Goal: Task Accomplishment & Management: Complete application form

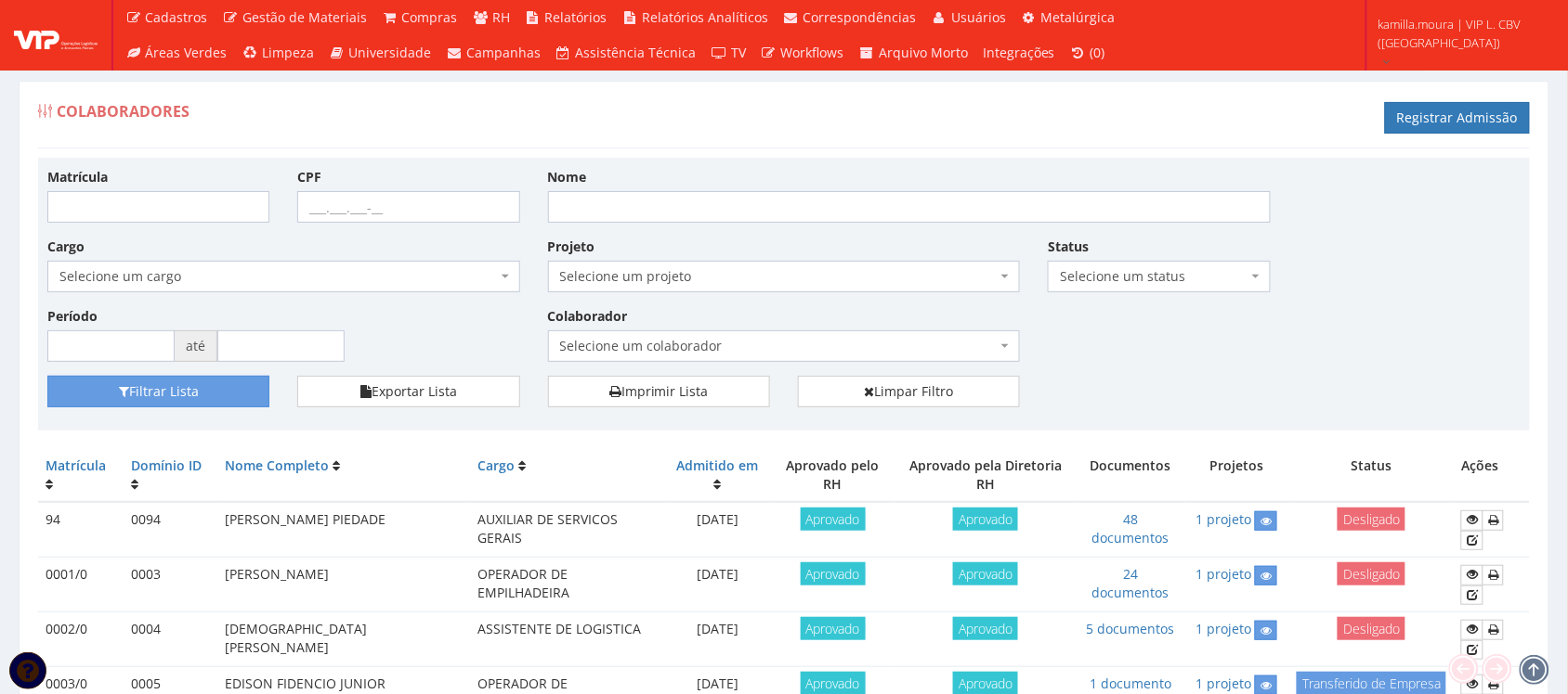
click at [711, 348] on span "Selecione um colaborador" at bounding box center [778, 346] width 437 height 18
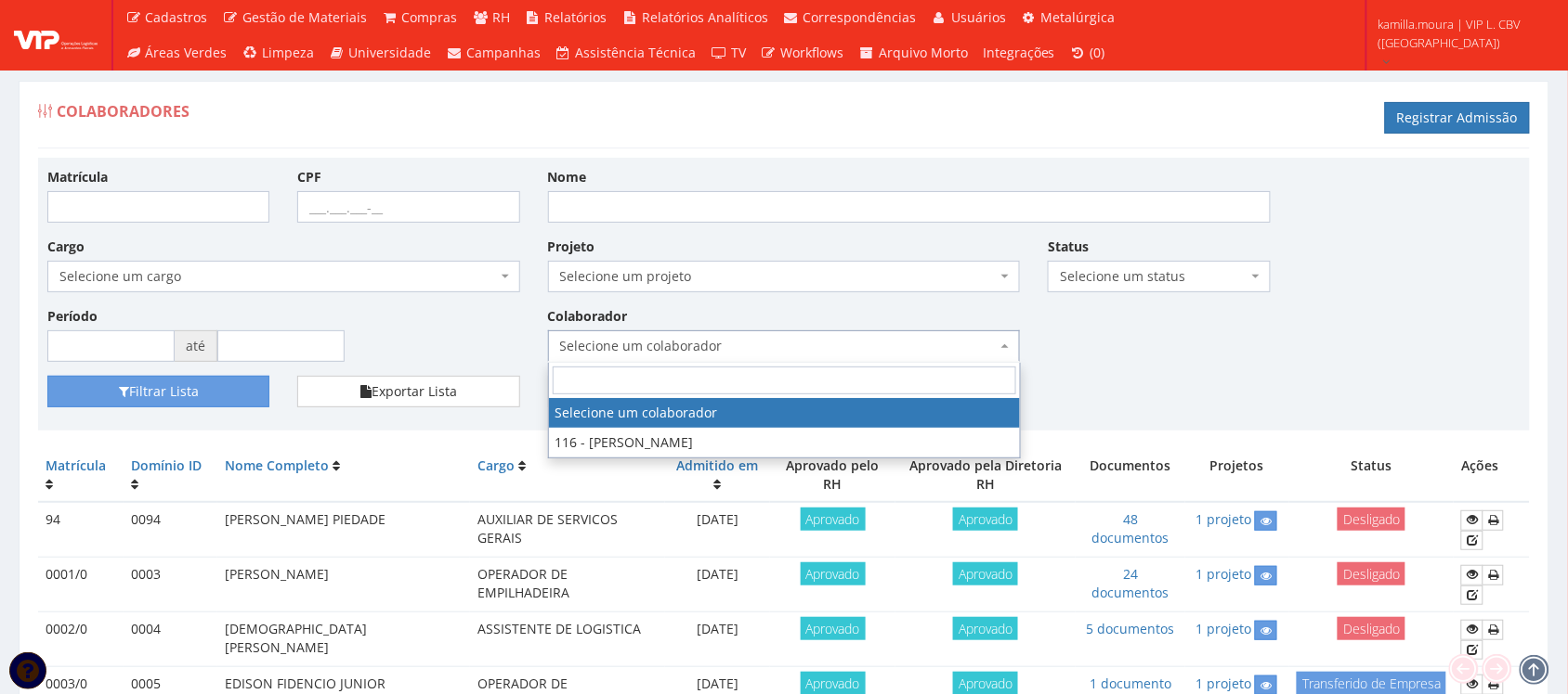
click at [711, 348] on span "Selecione um colaborador" at bounding box center [778, 346] width 437 height 18
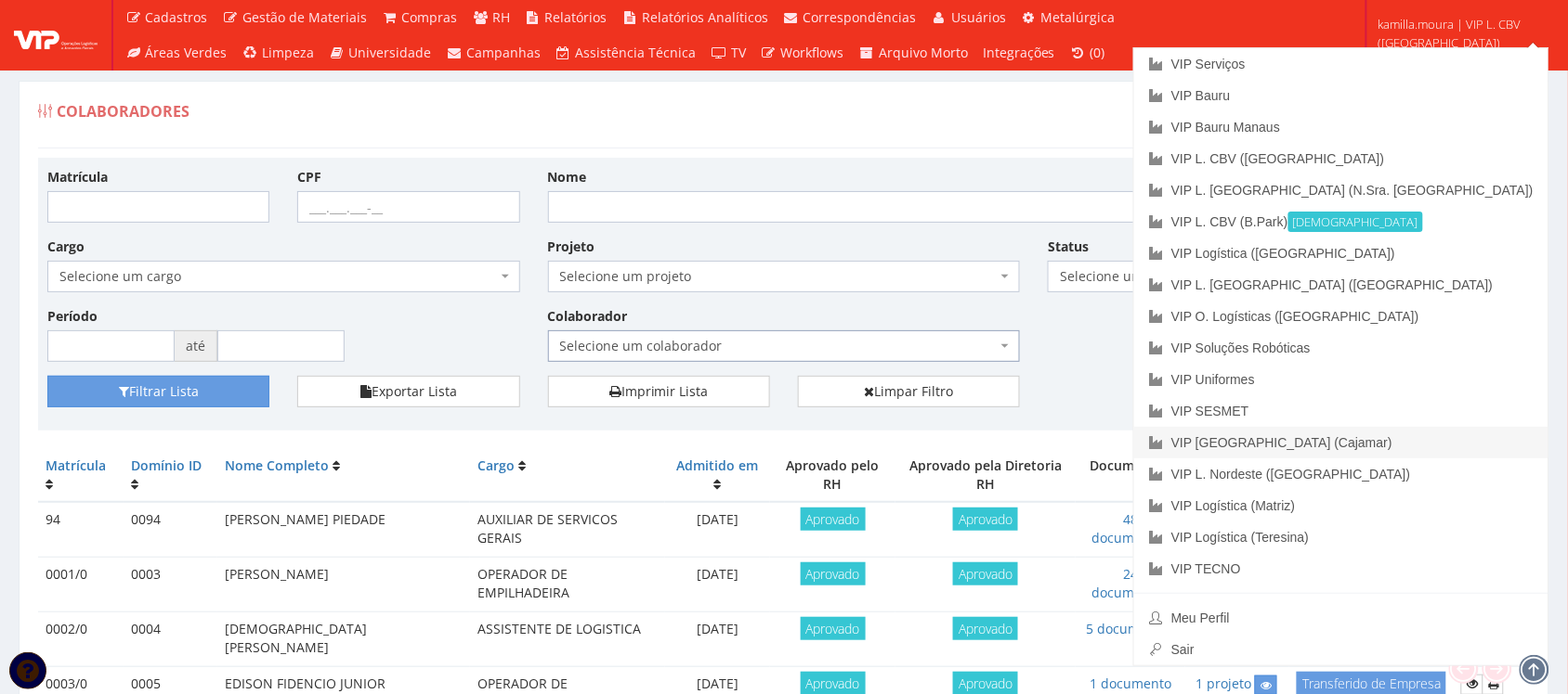
click at [1400, 436] on link "VIP [GEOGRAPHIC_DATA] (Cajamar)" at bounding box center [1340, 443] width 414 height 32
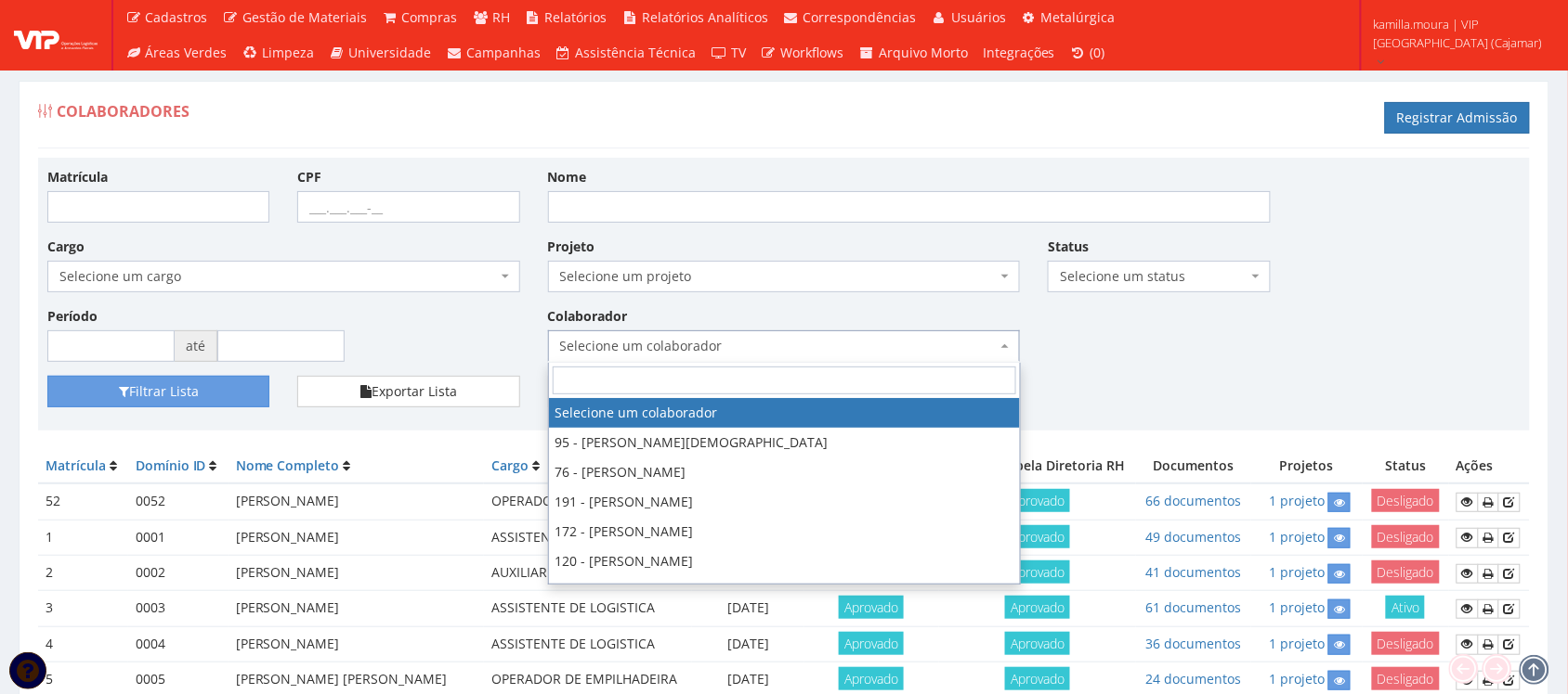
click at [664, 343] on span "Selecione um colaborador" at bounding box center [778, 346] width 437 height 18
type input "r"
click at [722, 213] on input "Nome" at bounding box center [909, 206] width 722 height 32
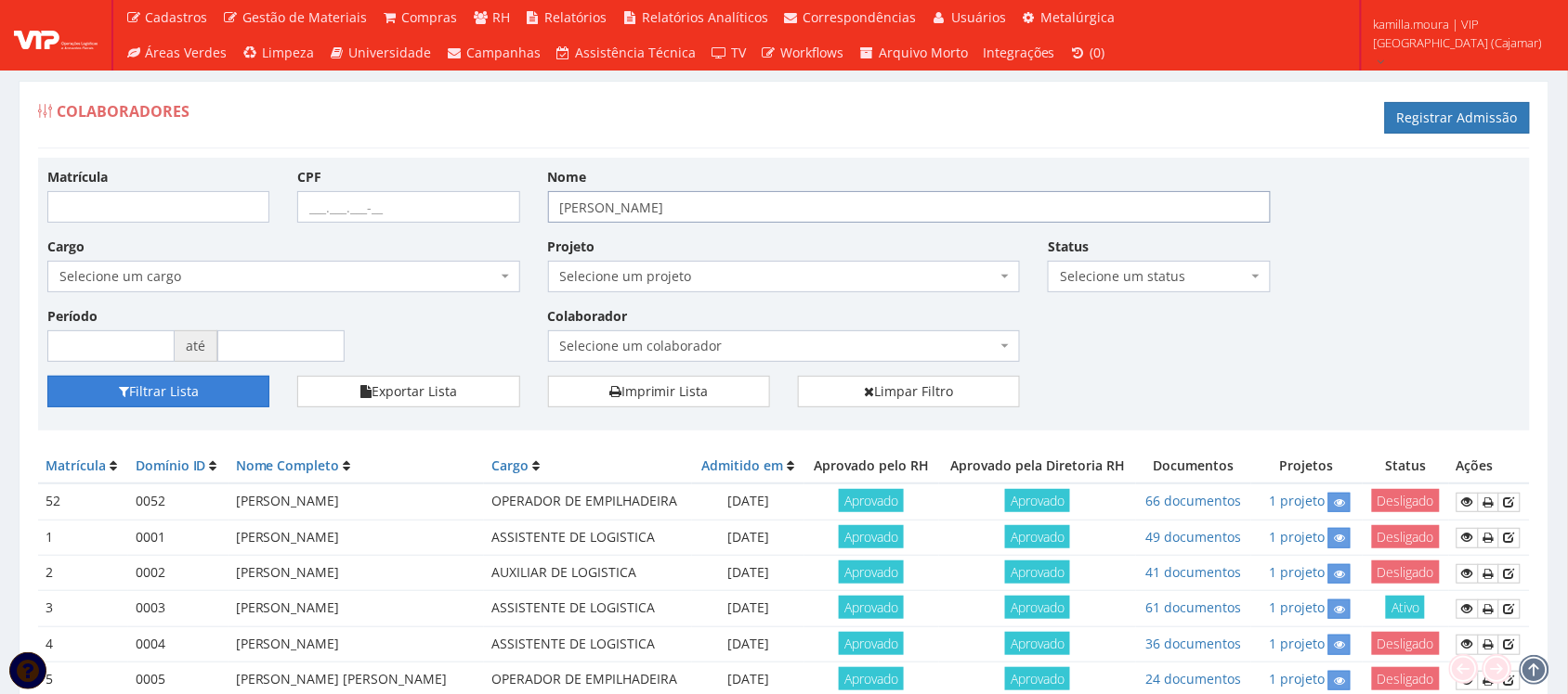
type input "ROGER MOSCARDI"
click at [219, 387] on button "Filtrar Lista" at bounding box center [158, 392] width 222 height 32
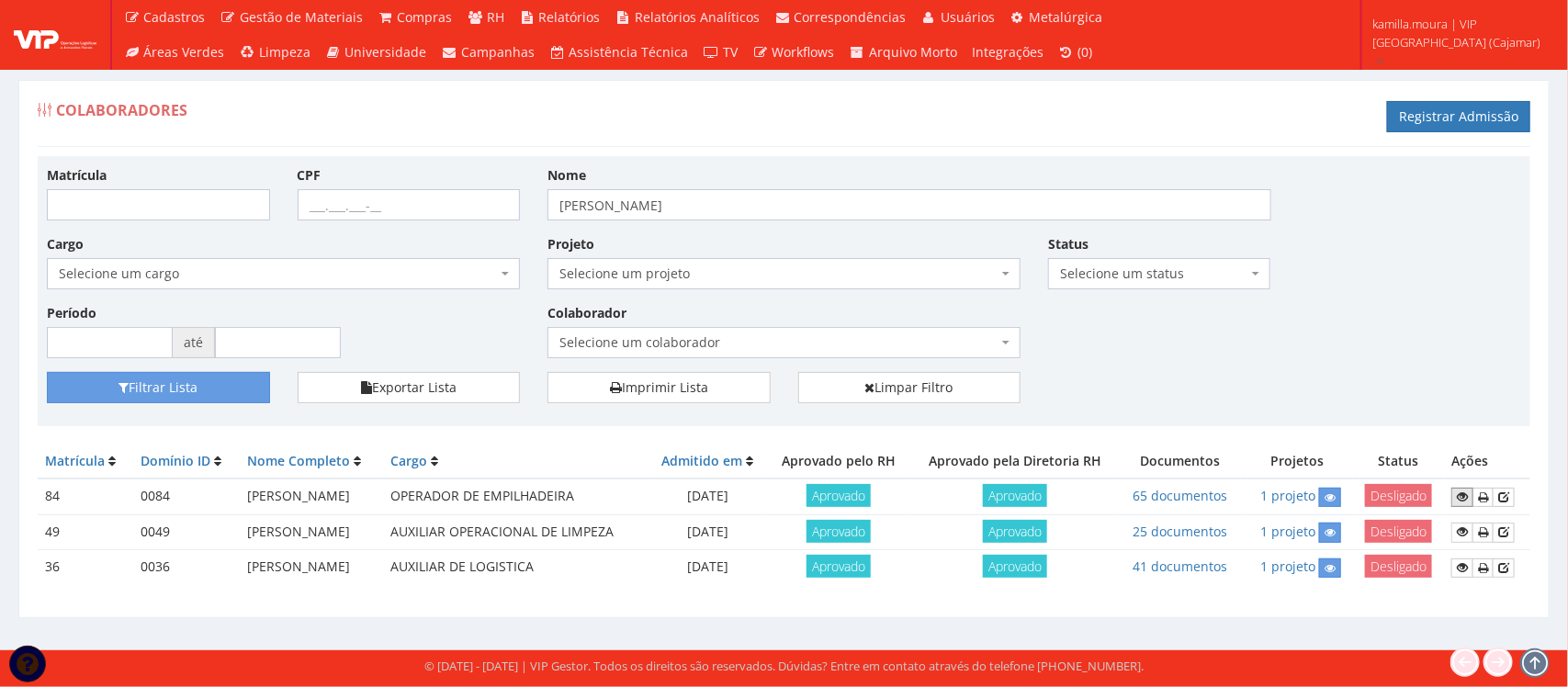
drag, startPoint x: 1464, startPoint y: 488, endPoint x: 1495, endPoint y: 481, distance: 31.8
click at [1464, 488] on link at bounding box center [1462, 498] width 22 height 19
click at [1171, 498] on link "65 documentos" at bounding box center [1181, 496] width 95 height 17
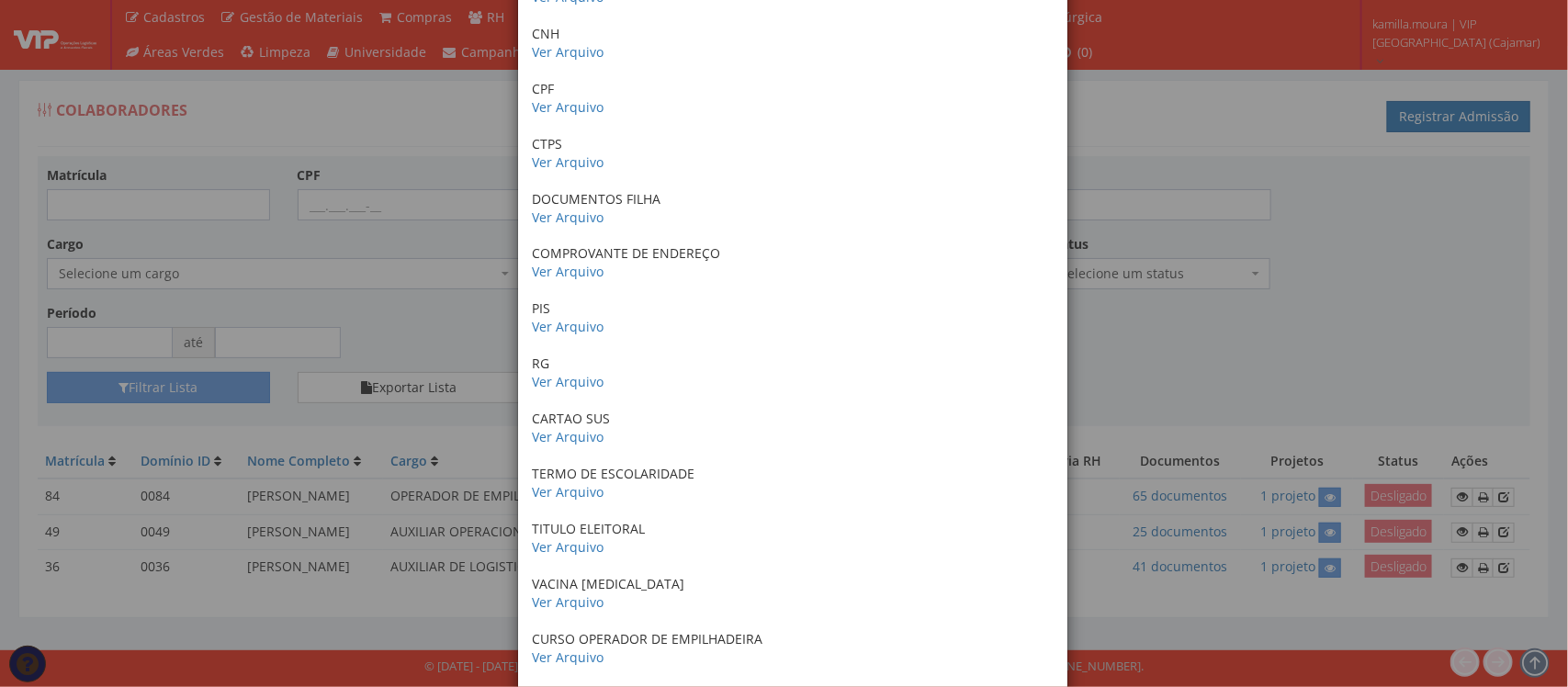
scroll to position [344, 0]
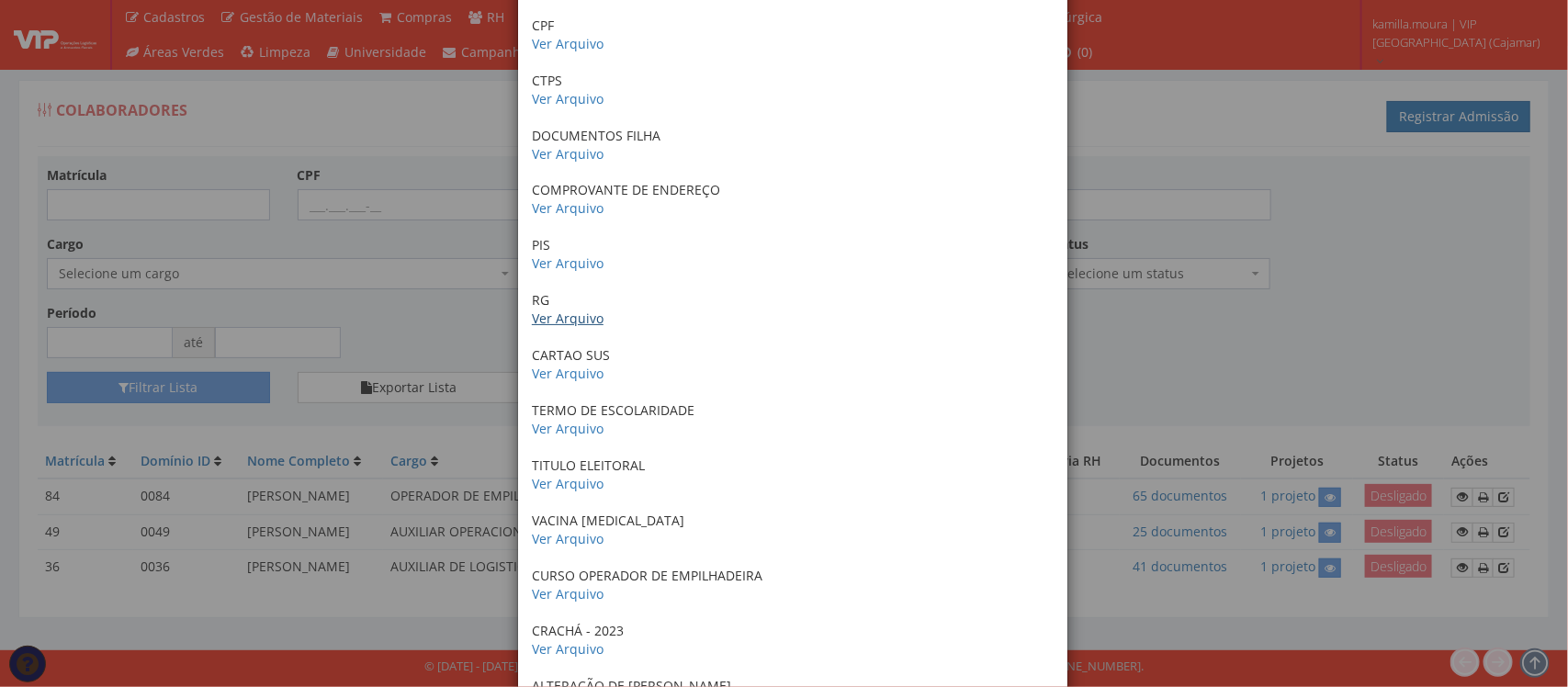
click at [556, 327] on link "Ver Arquivo" at bounding box center [567, 319] width 72 height 17
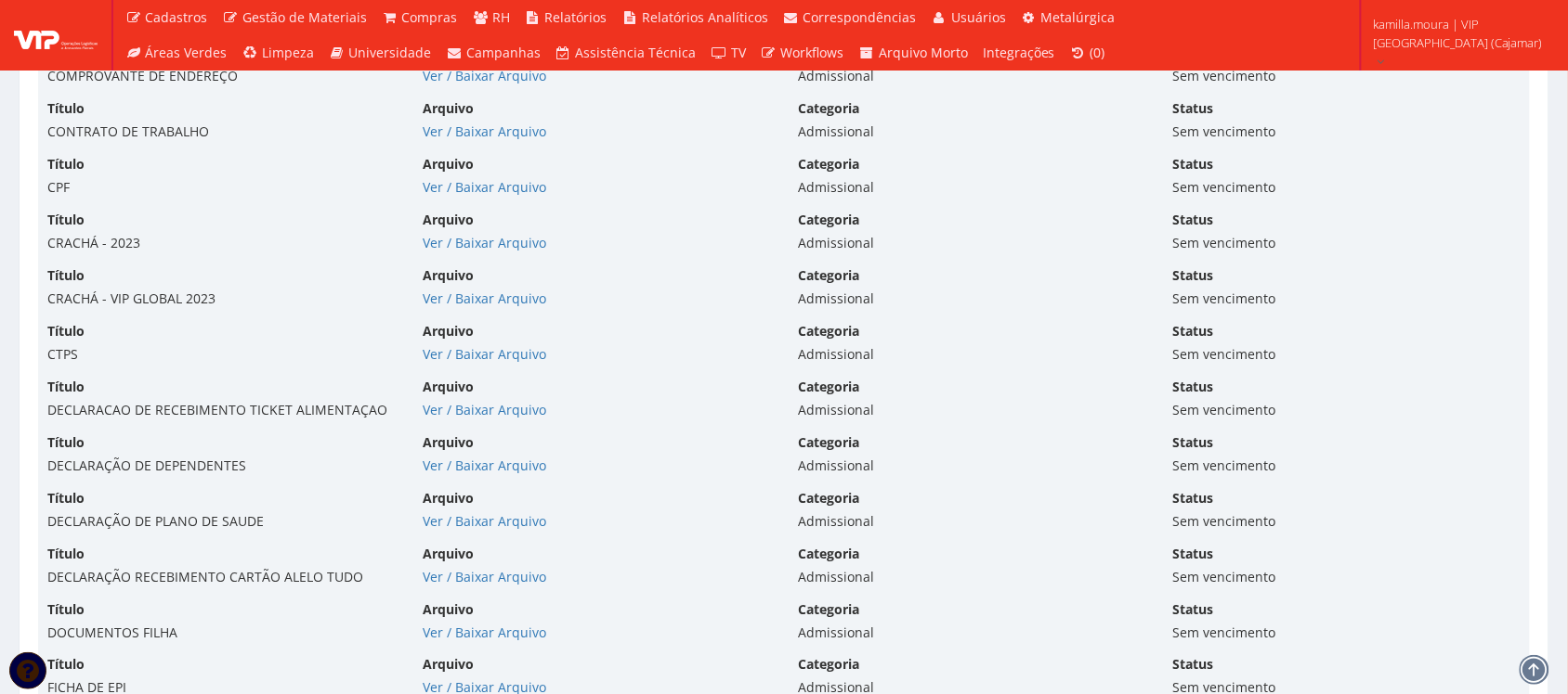
scroll to position [4526, 0]
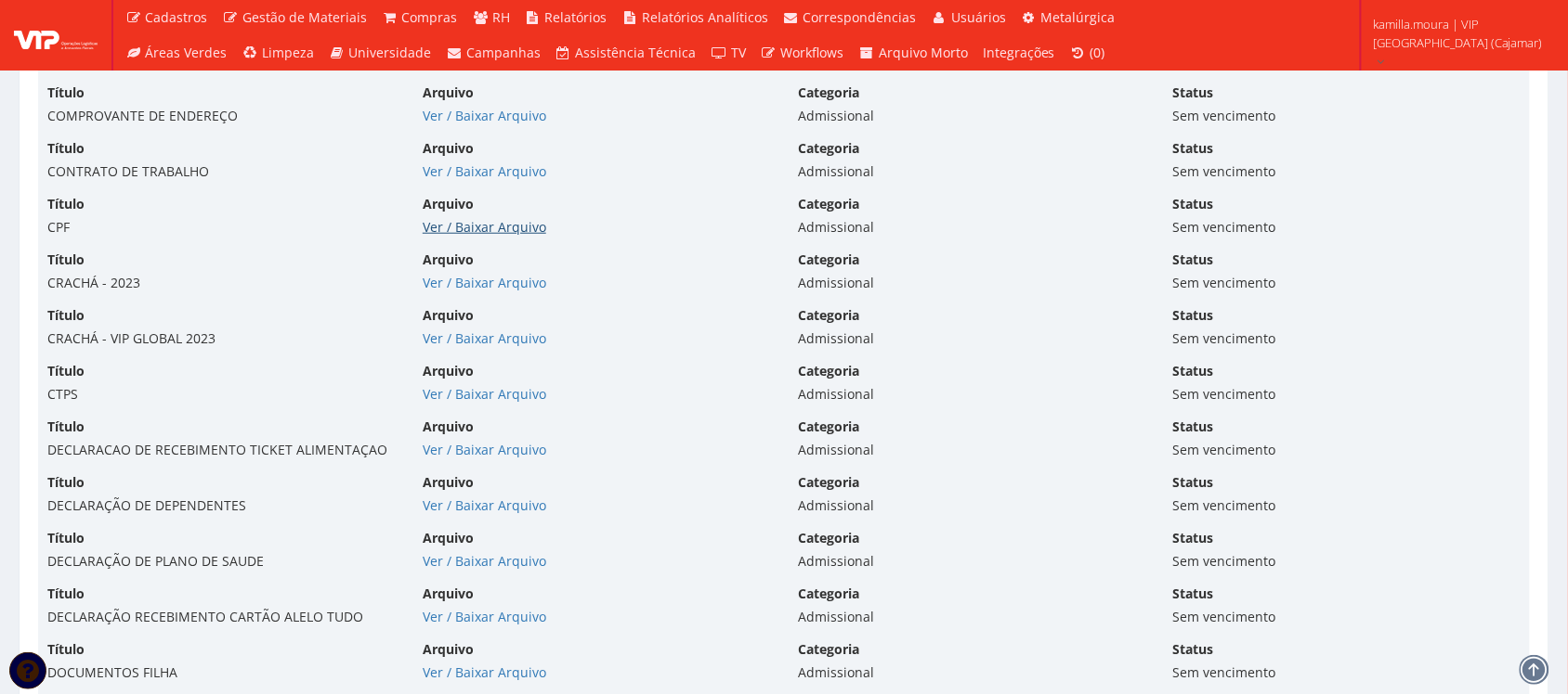
click at [433, 230] on link "Ver / Baixar Arquivo" at bounding box center [484, 227] width 123 height 17
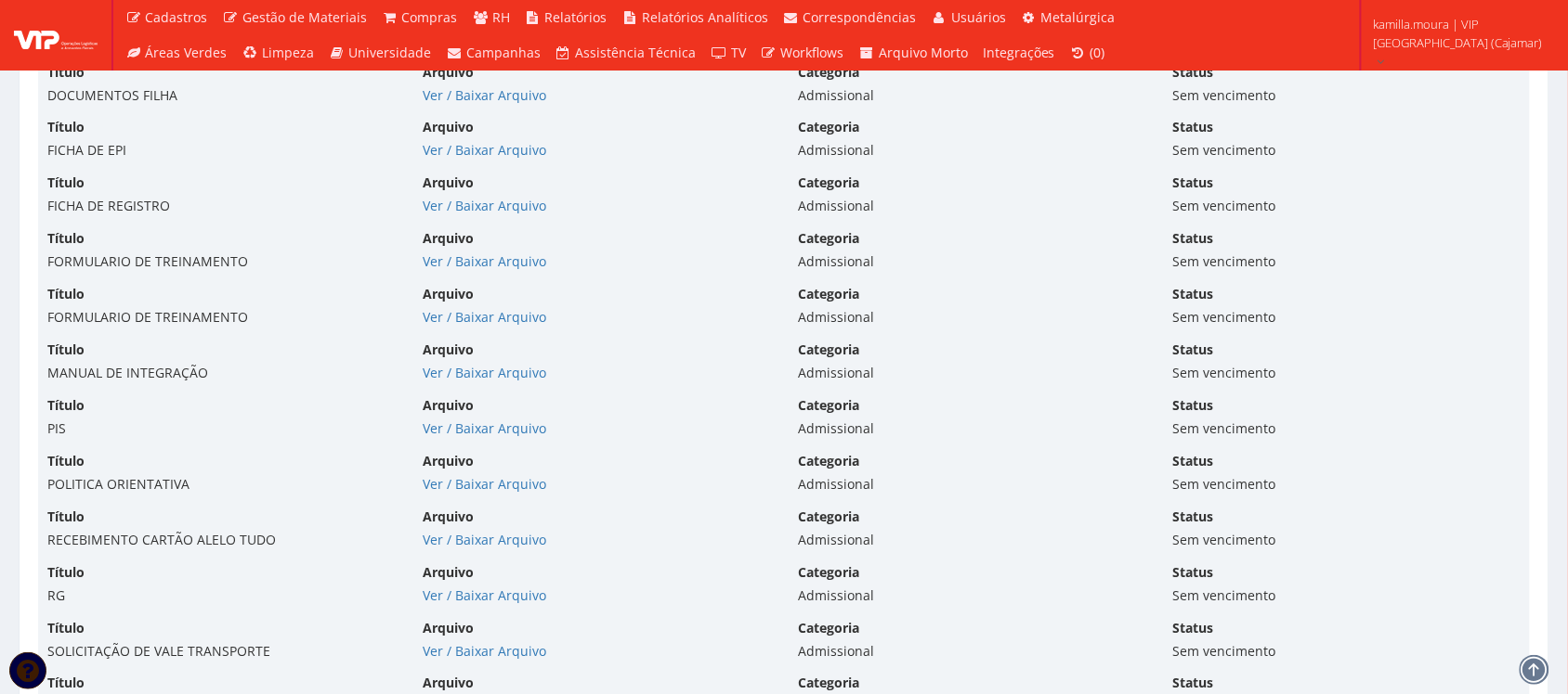
scroll to position [5105, 0]
click at [452, 434] on link "Ver / Baixar Arquivo" at bounding box center [484, 426] width 123 height 17
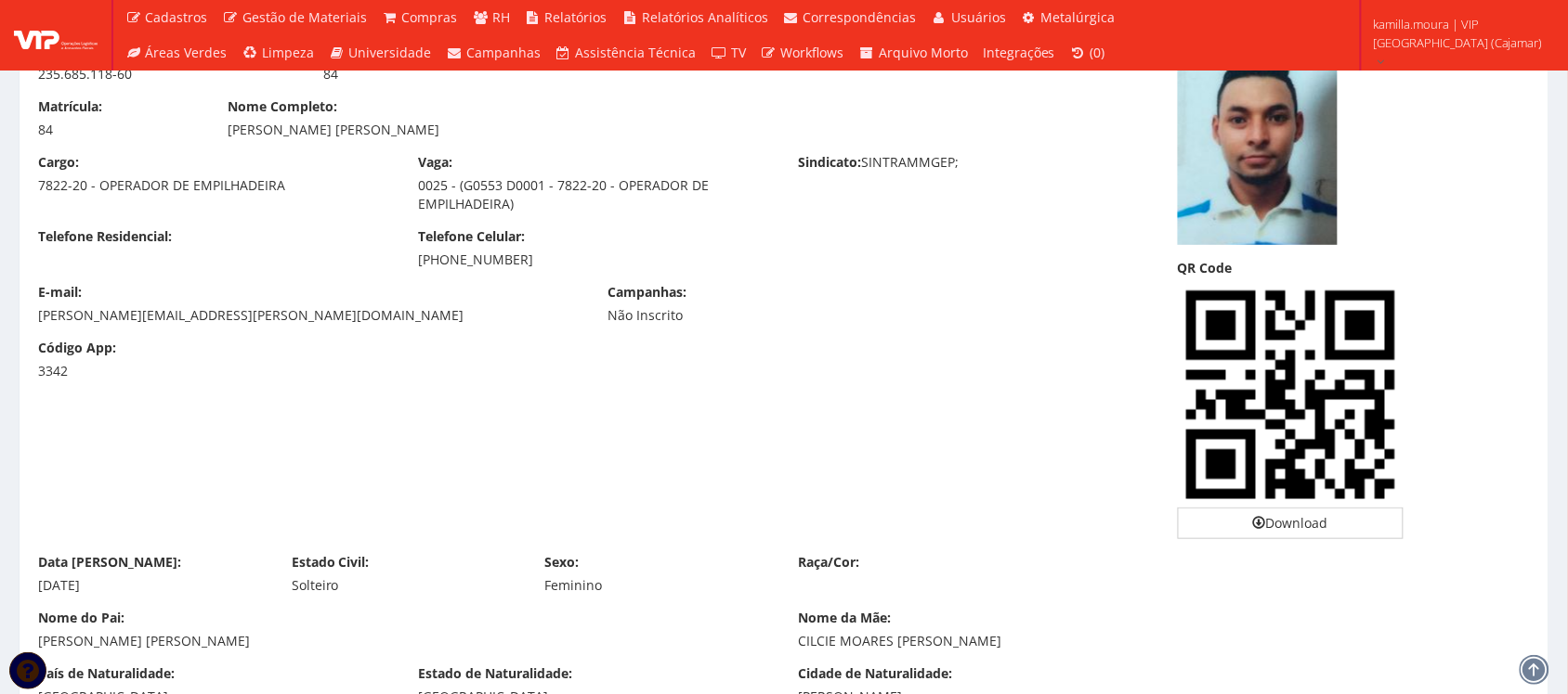
scroll to position [0, 0]
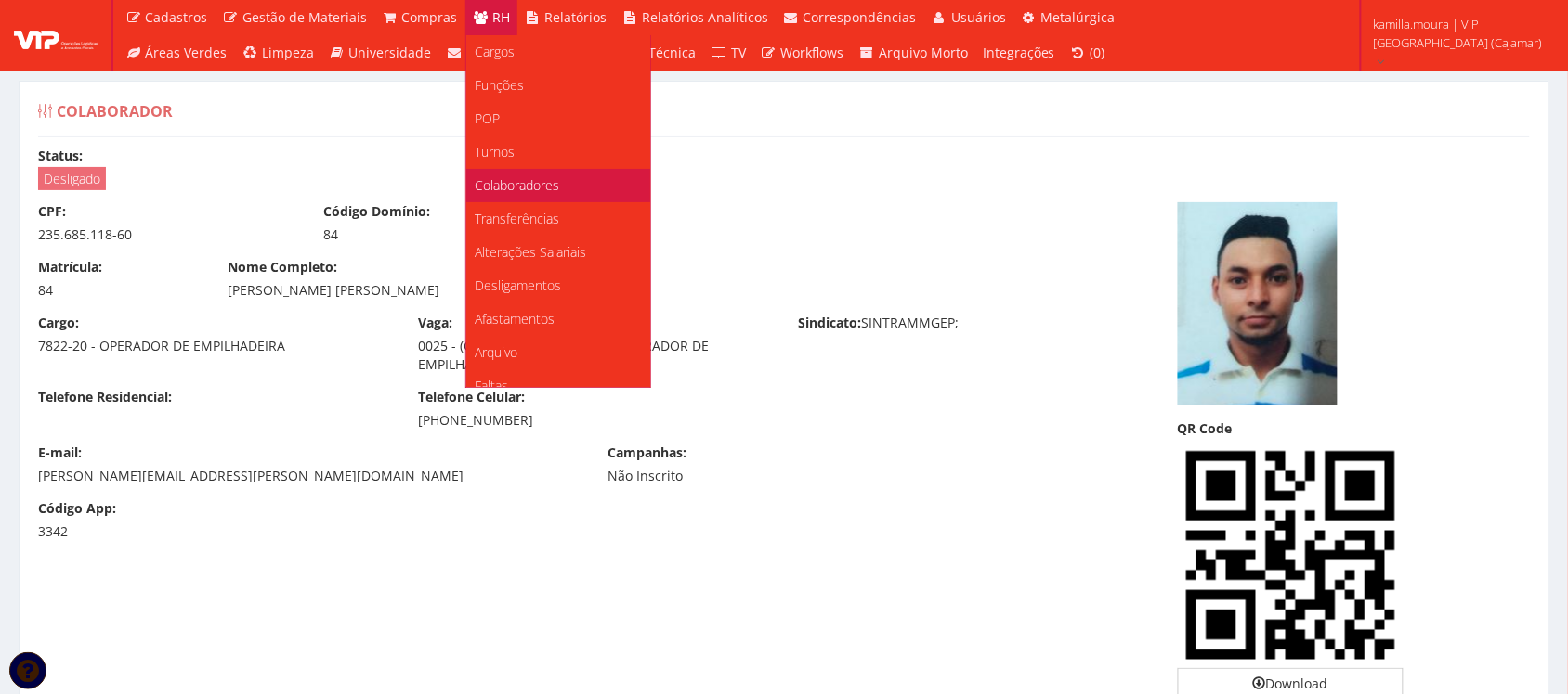
click at [511, 182] on span "Colaboradores" at bounding box center [517, 185] width 84 height 17
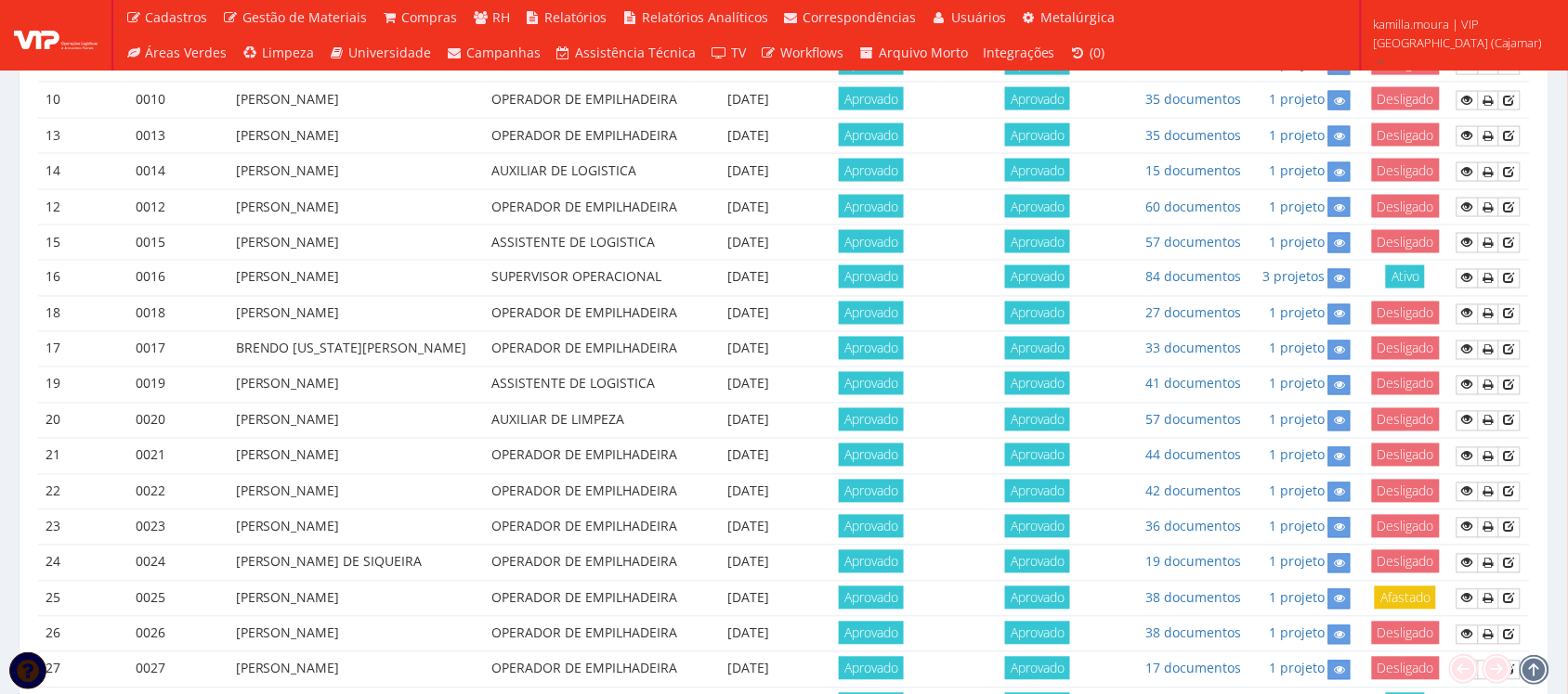
scroll to position [1160, 0]
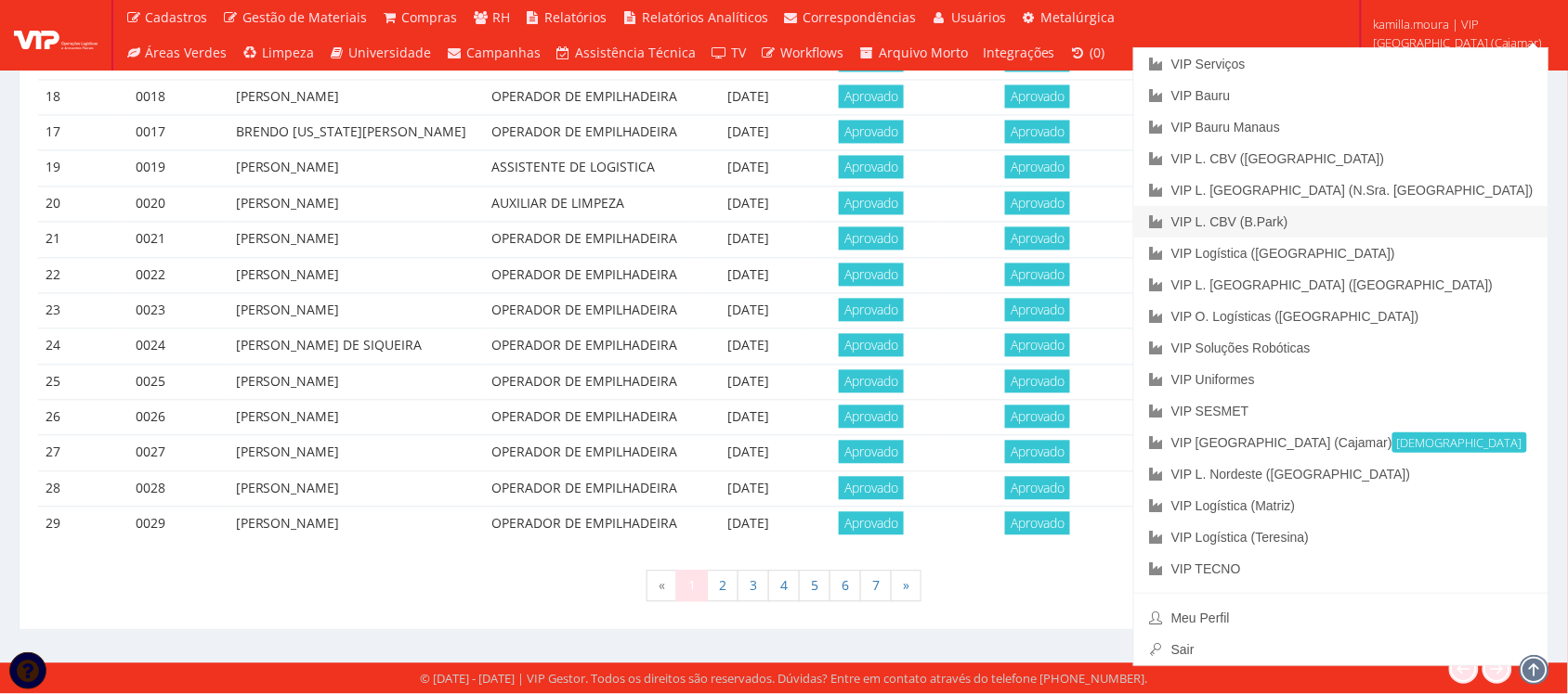
click at [1413, 216] on link "VIP L. CBV (B.Park)" at bounding box center [1340, 222] width 414 height 32
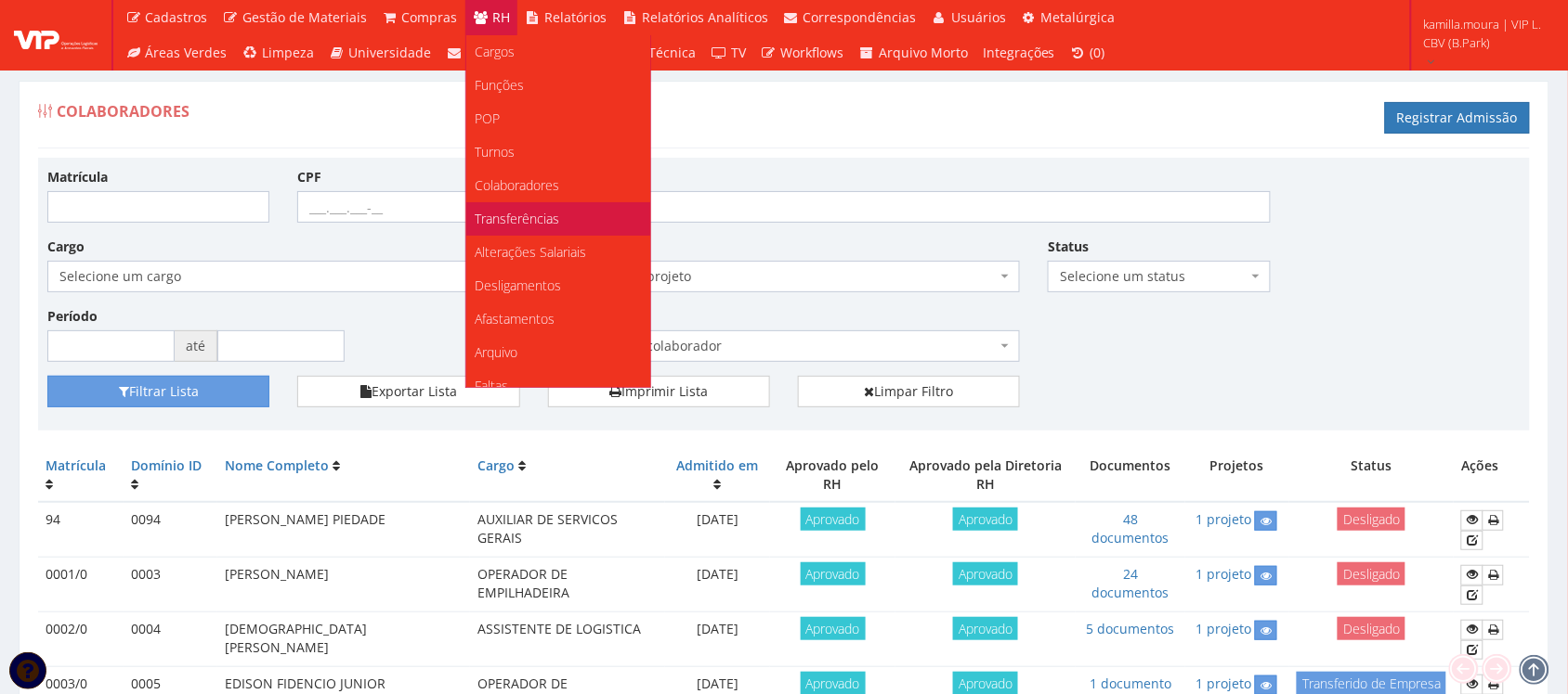
click at [537, 207] on link "Transferências" at bounding box center [559, 219] width 184 height 33
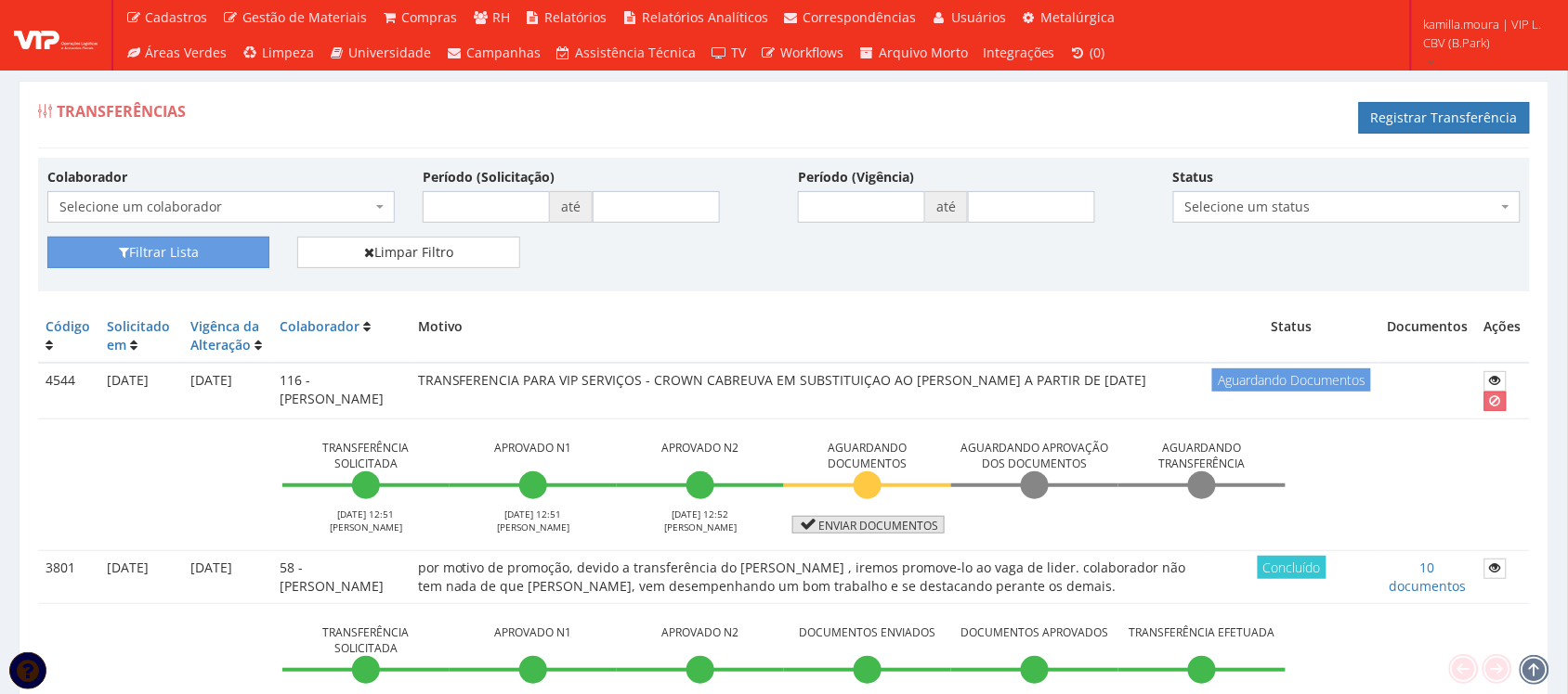
click at [888, 525] on link "Enviar documentos" at bounding box center [868, 524] width 152 height 17
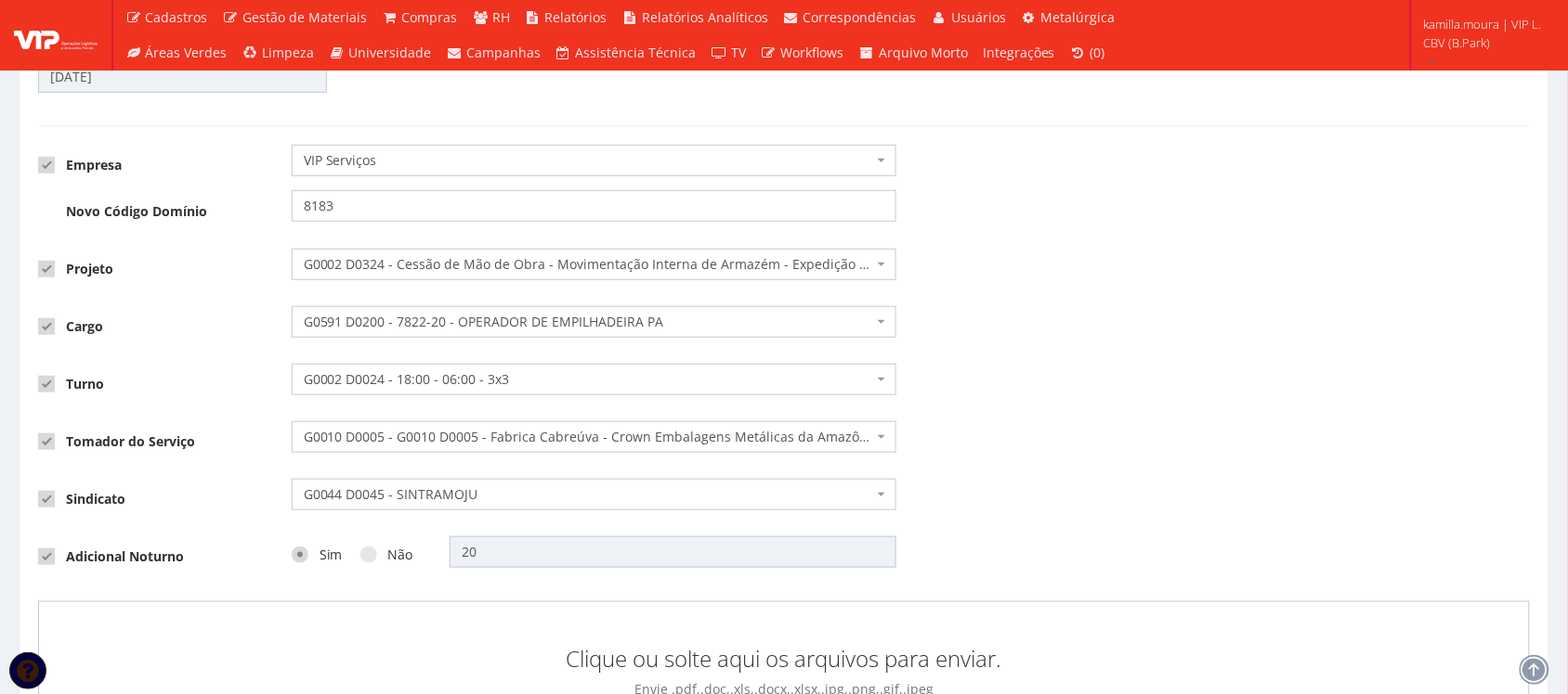
scroll to position [581, 0]
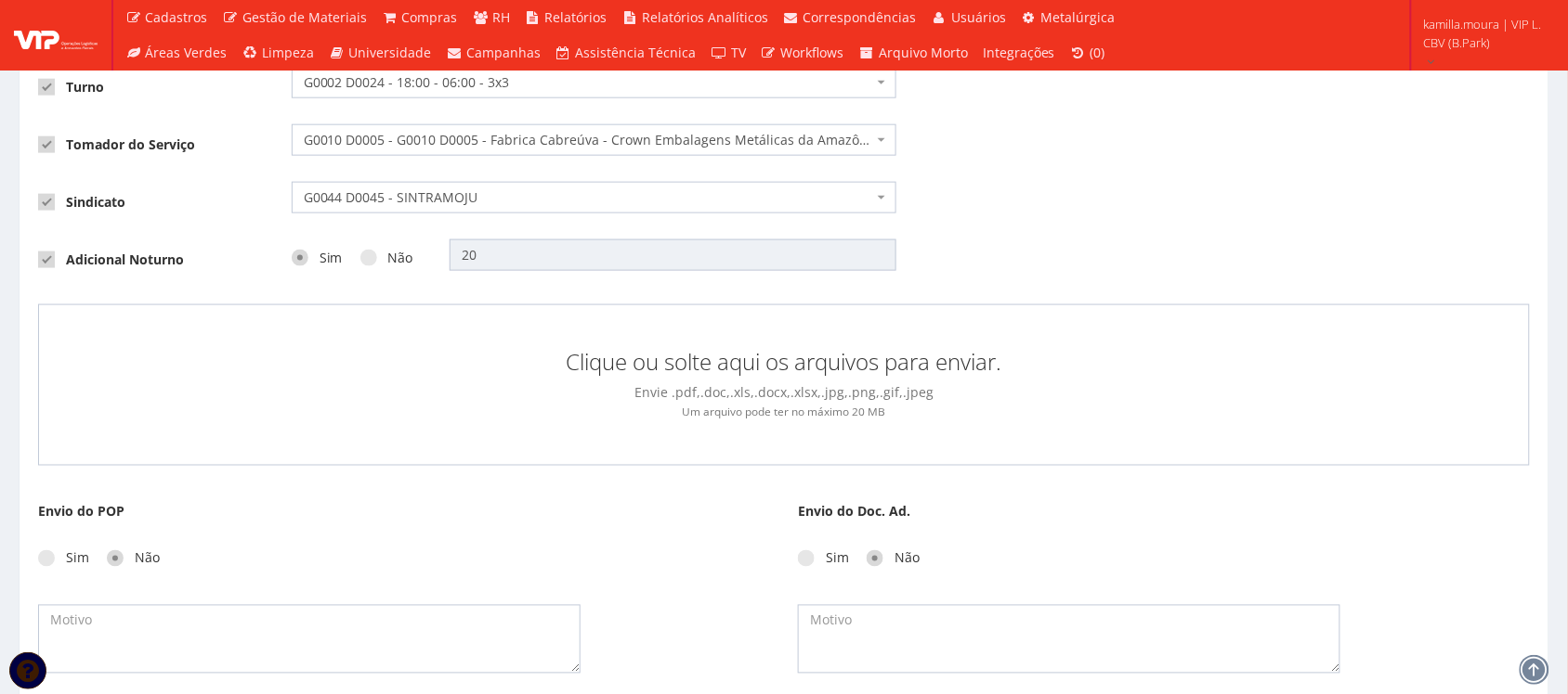
click at [799, 414] on small "Um arquivo pode ter no máximo 20 MB" at bounding box center [784, 411] width 204 height 15
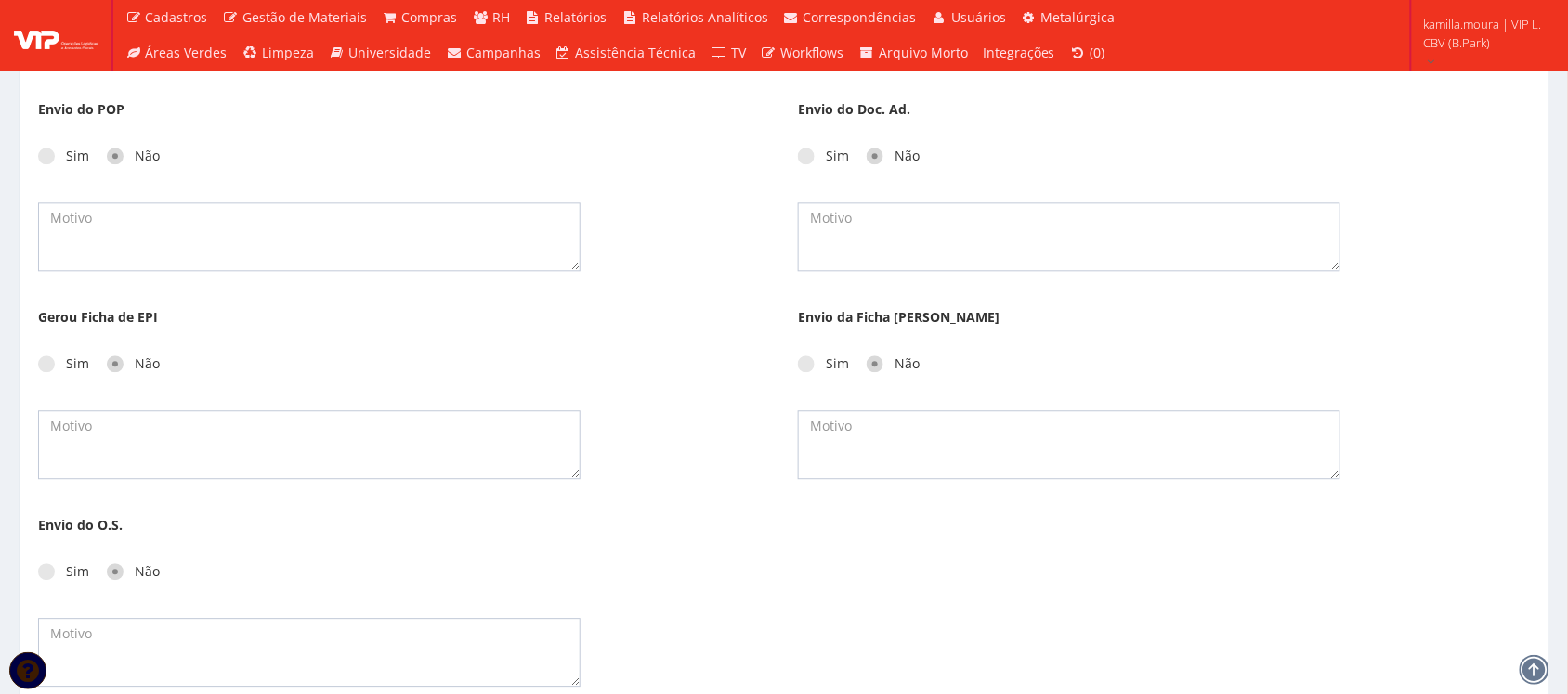
scroll to position [1044, 0]
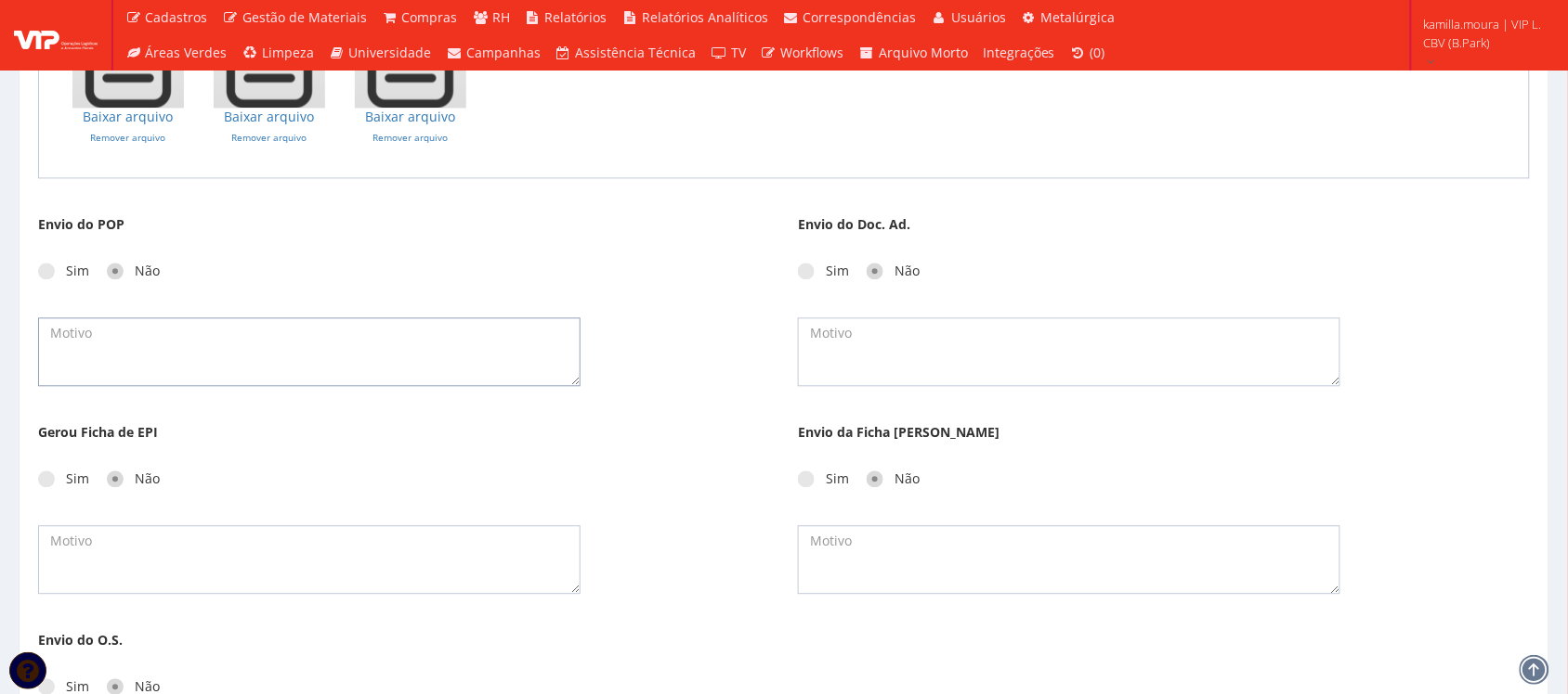
click at [374, 337] on textarea at bounding box center [308, 352] width 542 height 69
type textarea "n/a"
click at [880, 351] on textarea at bounding box center [1069, 352] width 542 height 69
type textarea "n/a"
drag, startPoint x: 67, startPoint y: 489, endPoint x: 67, endPoint y: 478, distance: 11.0
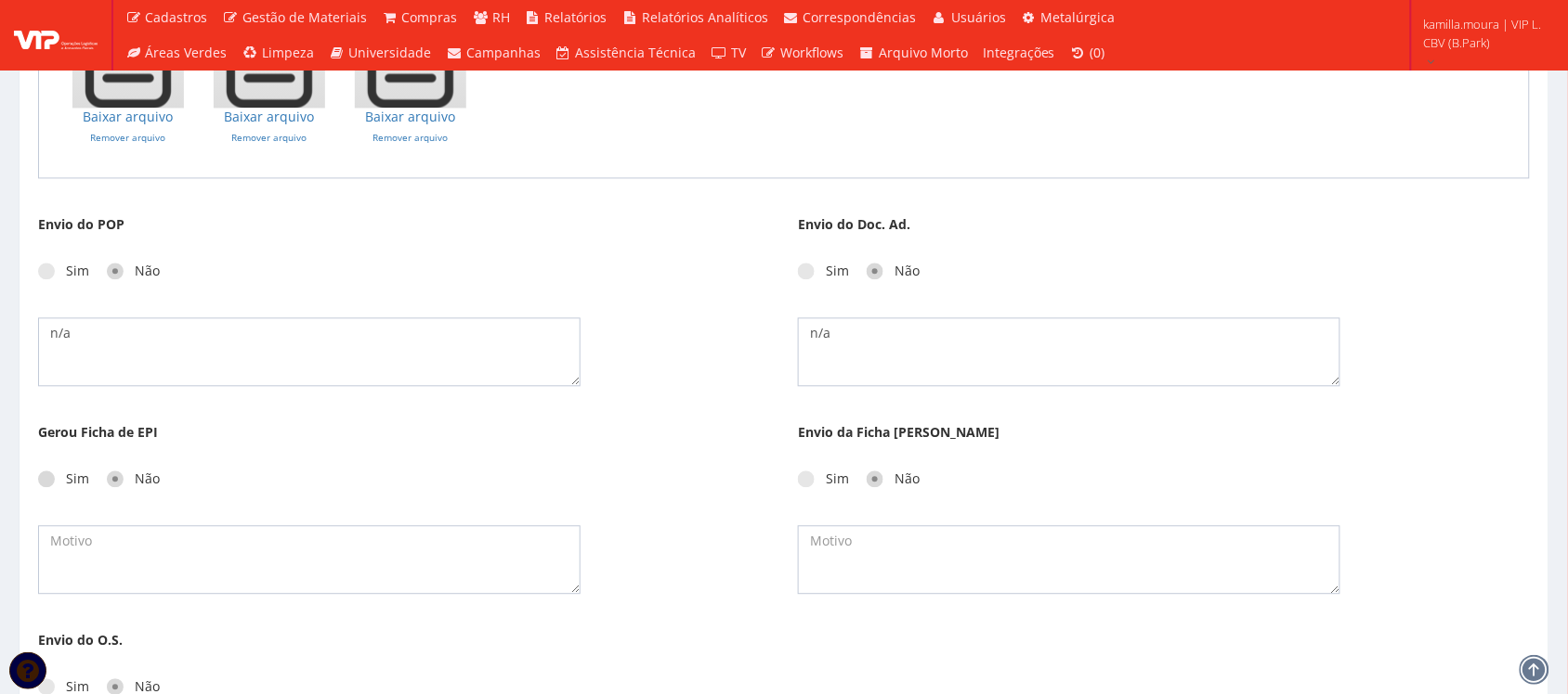
click at [67, 478] on label "Sim" at bounding box center [63, 480] width 51 height 18
click at [67, 478] on input "Sim" at bounding box center [72, 480] width 12 height 12
radio input "true"
click at [85, 544] on textarea at bounding box center [308, 560] width 542 height 69
type textarea "pendente"
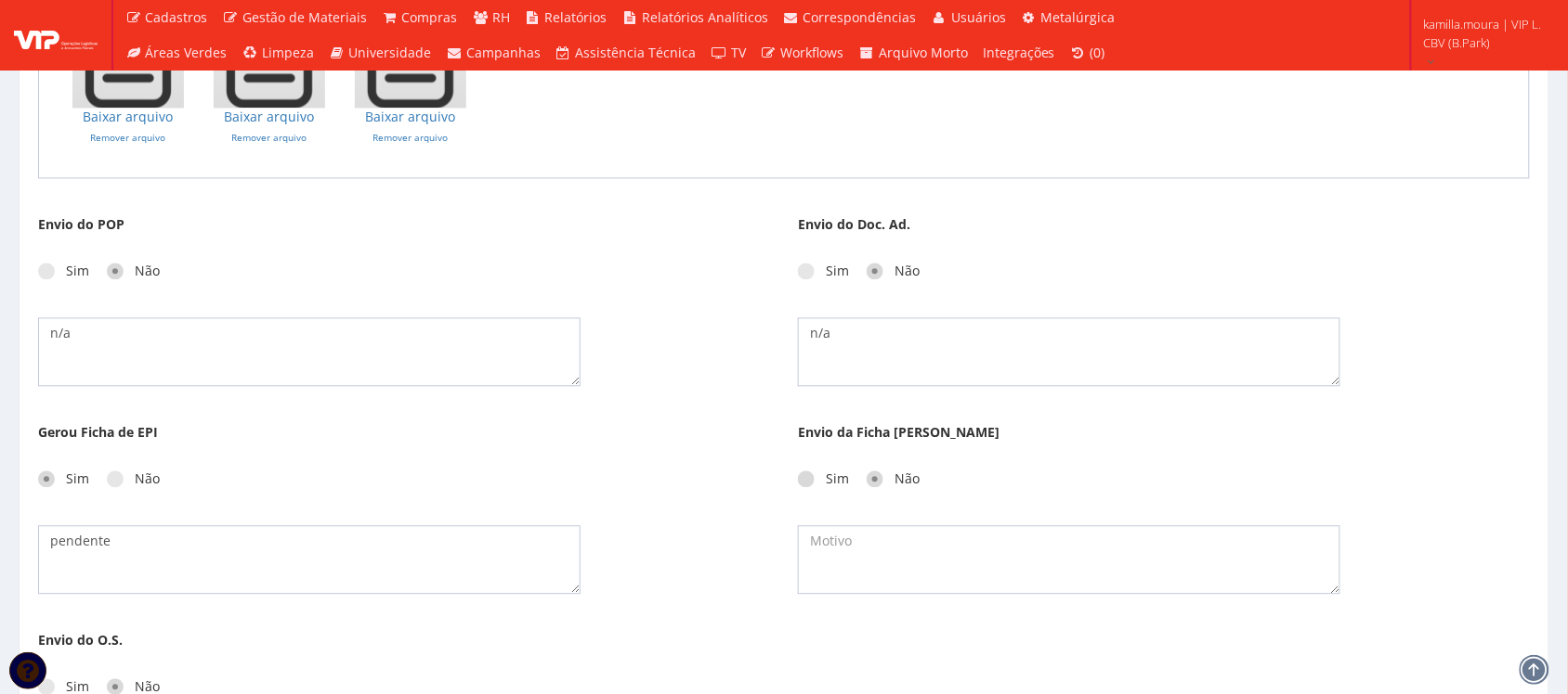
click at [836, 476] on label "Sim" at bounding box center [823, 480] width 51 height 18
click at [836, 476] on input "Sim" at bounding box center [831, 480] width 12 height 12
radio input "true"
click at [870, 549] on textarea at bounding box center [1069, 560] width 542 height 69
type textarea "t"
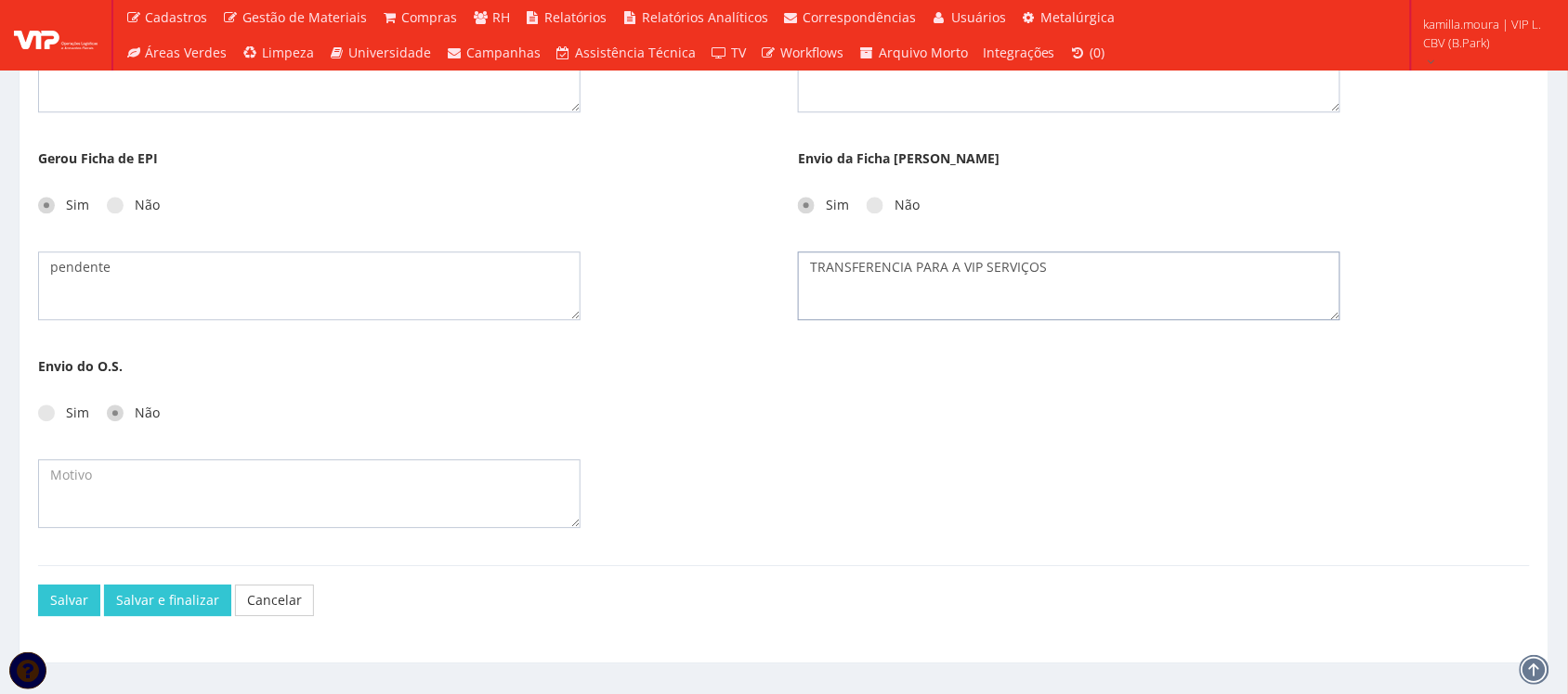
scroll to position [1355, 0]
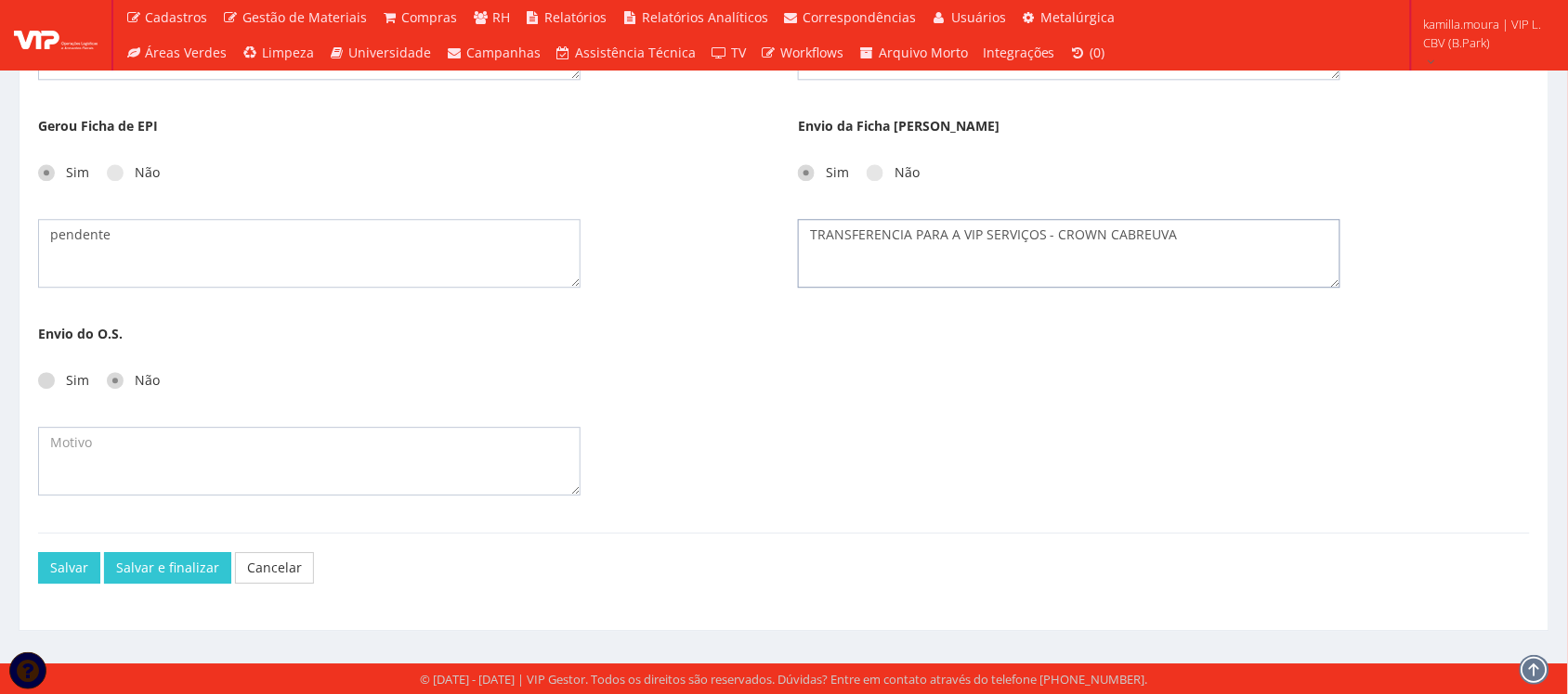
type textarea "TRANSFERENCIA PARA A VIP SERVIÇOS - CROWN CABREUVA"
click at [79, 373] on label "Sim" at bounding box center [63, 380] width 51 height 18
click at [78, 375] on input "Sim" at bounding box center [72, 381] width 12 height 12
radio input "true"
click at [119, 378] on span at bounding box center [114, 380] width 16 height 16
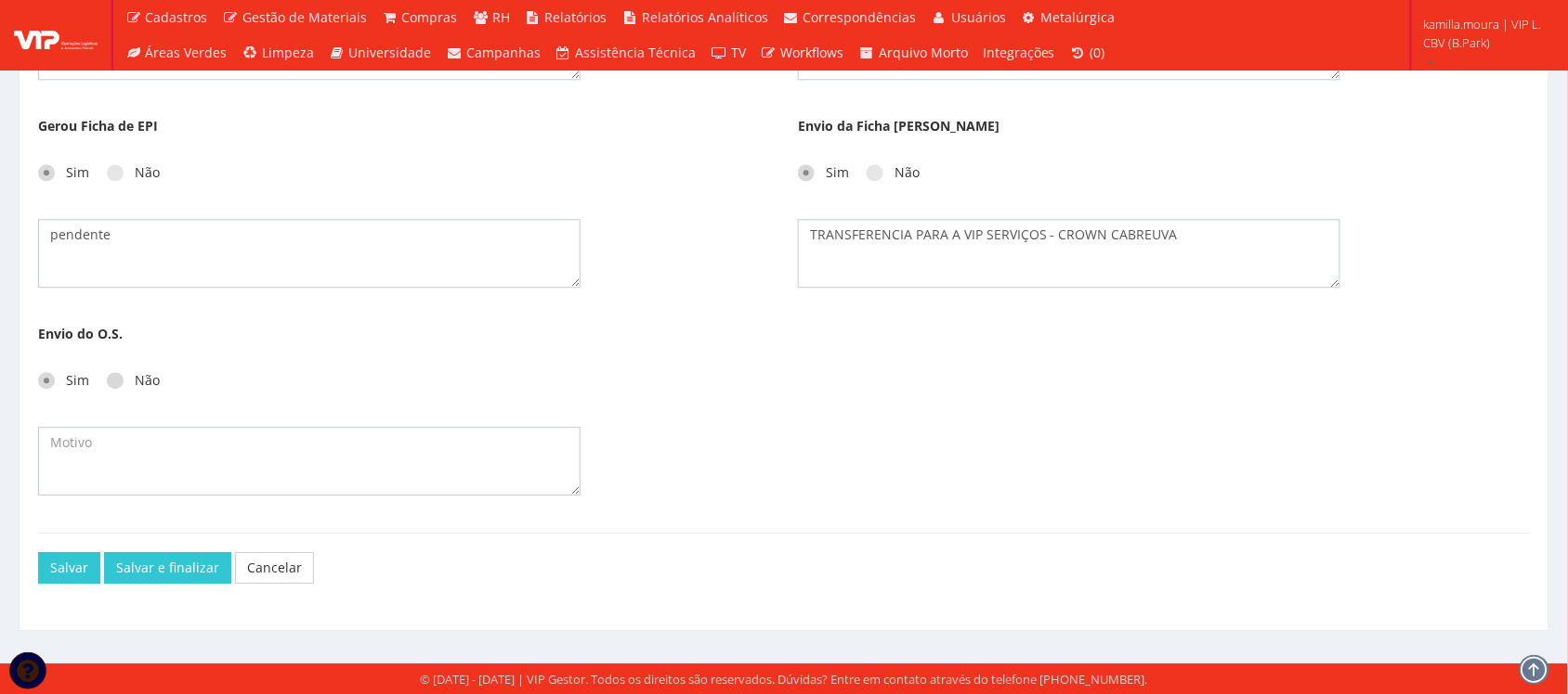
click at [135, 378] on input "Não" at bounding box center [141, 381] width 12 height 12
radio input "true"
click at [116, 428] on textarea at bounding box center [308, 461] width 542 height 69
type textarea "N/A"
click at [165, 563] on button "Salvar e finalizar" at bounding box center [167, 568] width 127 height 32
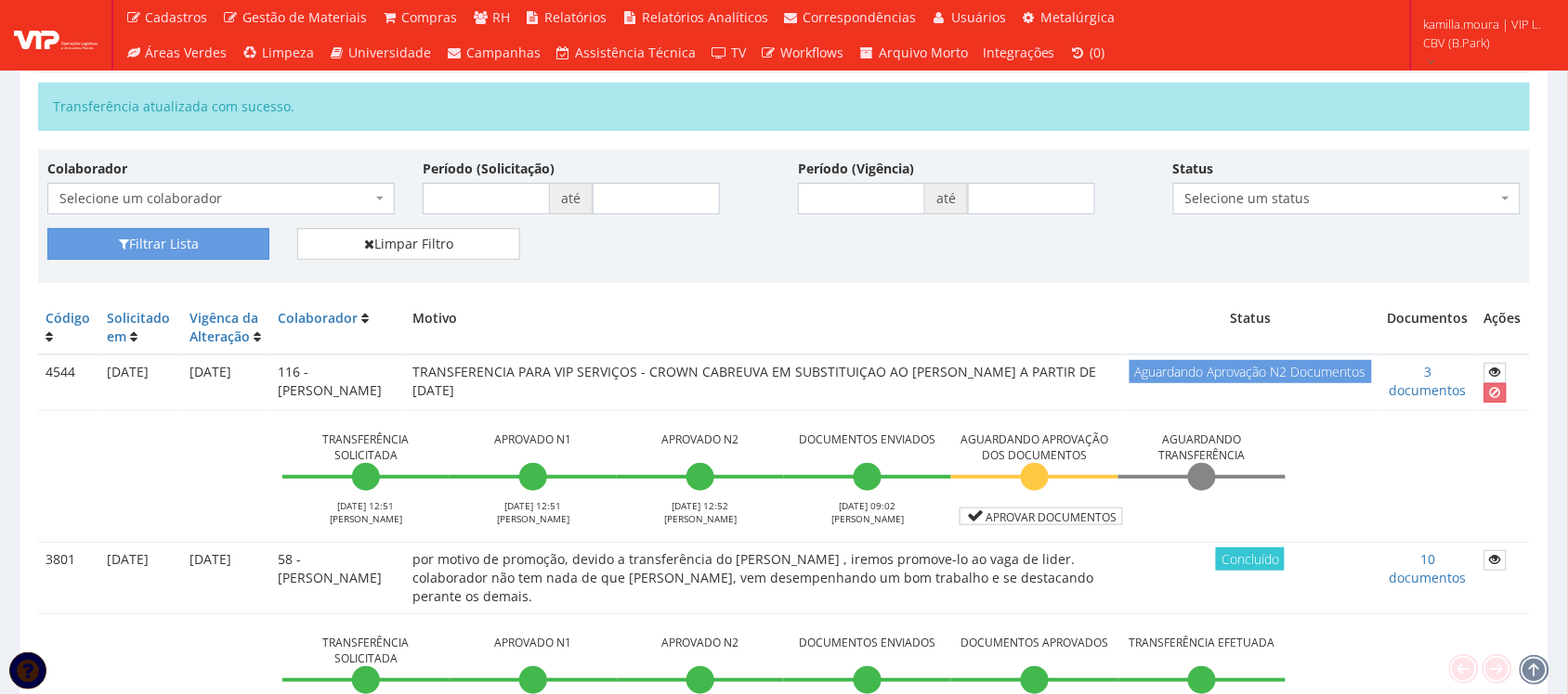
scroll to position [116, 0]
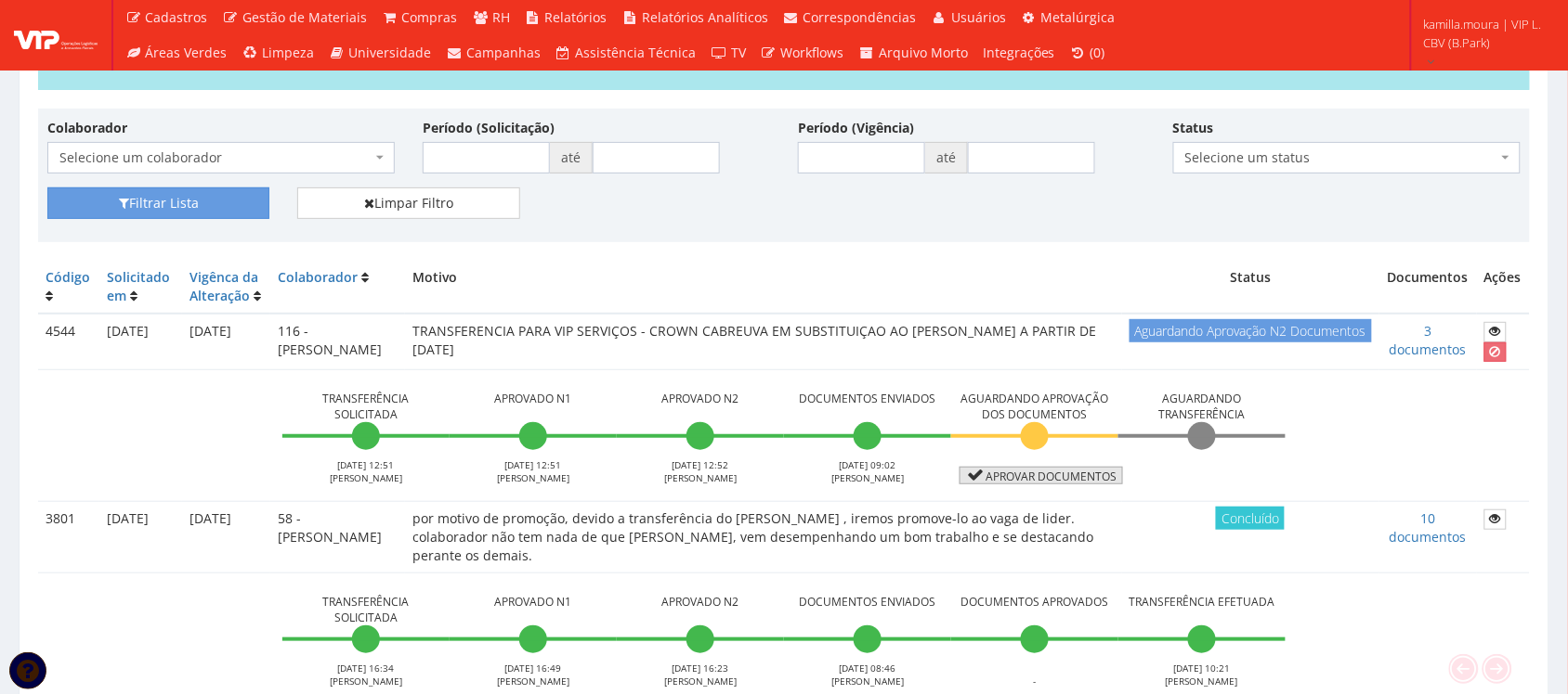
click at [991, 485] on link "Aprovar documentos" at bounding box center [1040, 476] width 164 height 17
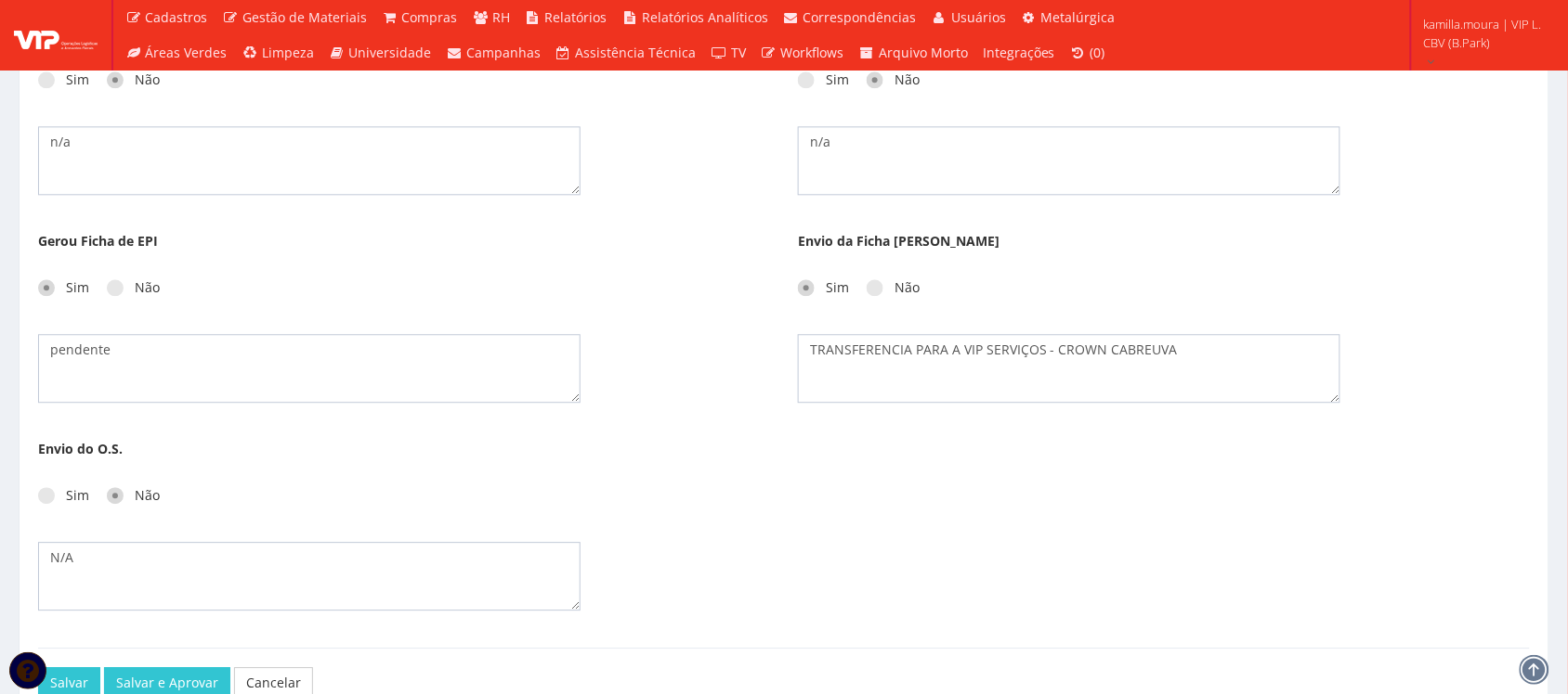
scroll to position [1355, 0]
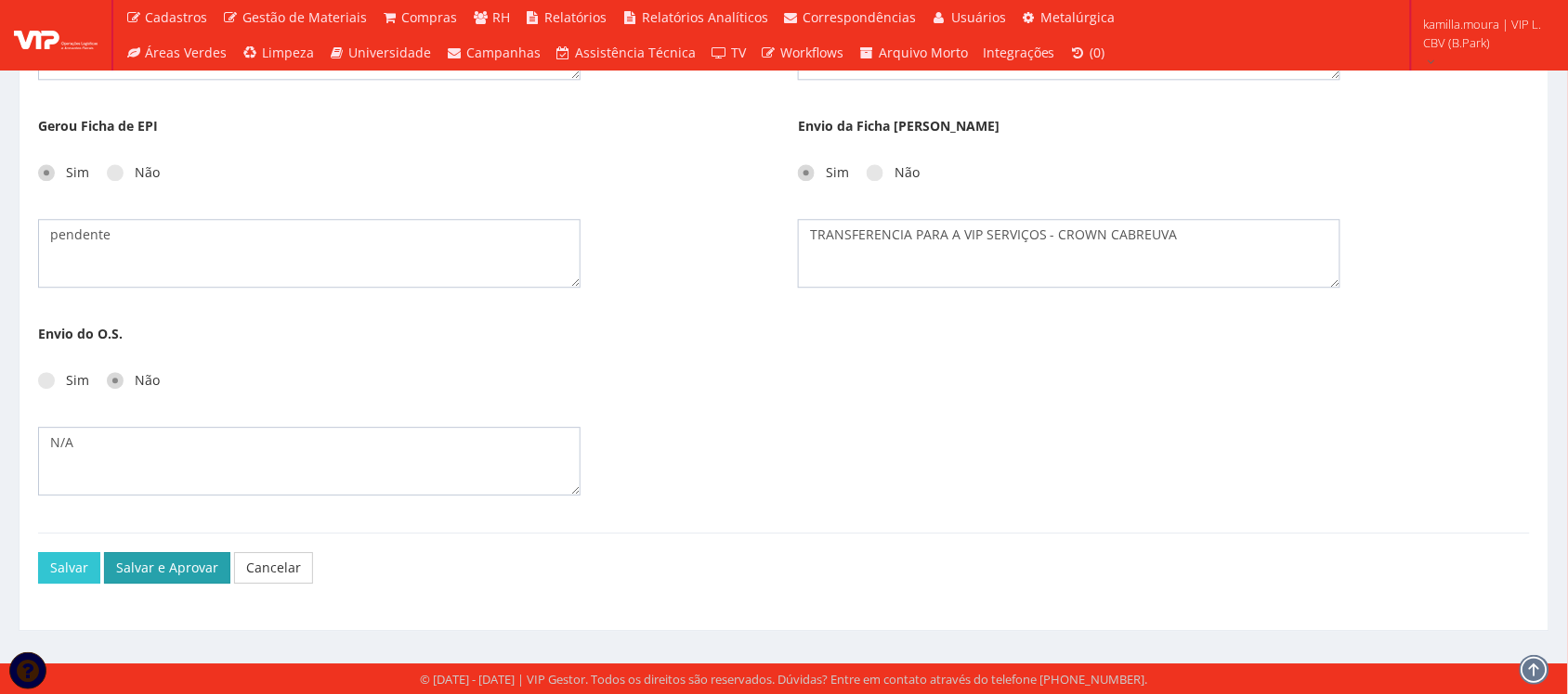
click at [172, 573] on button "Salvar e Aprovar" at bounding box center [167, 568] width 126 height 32
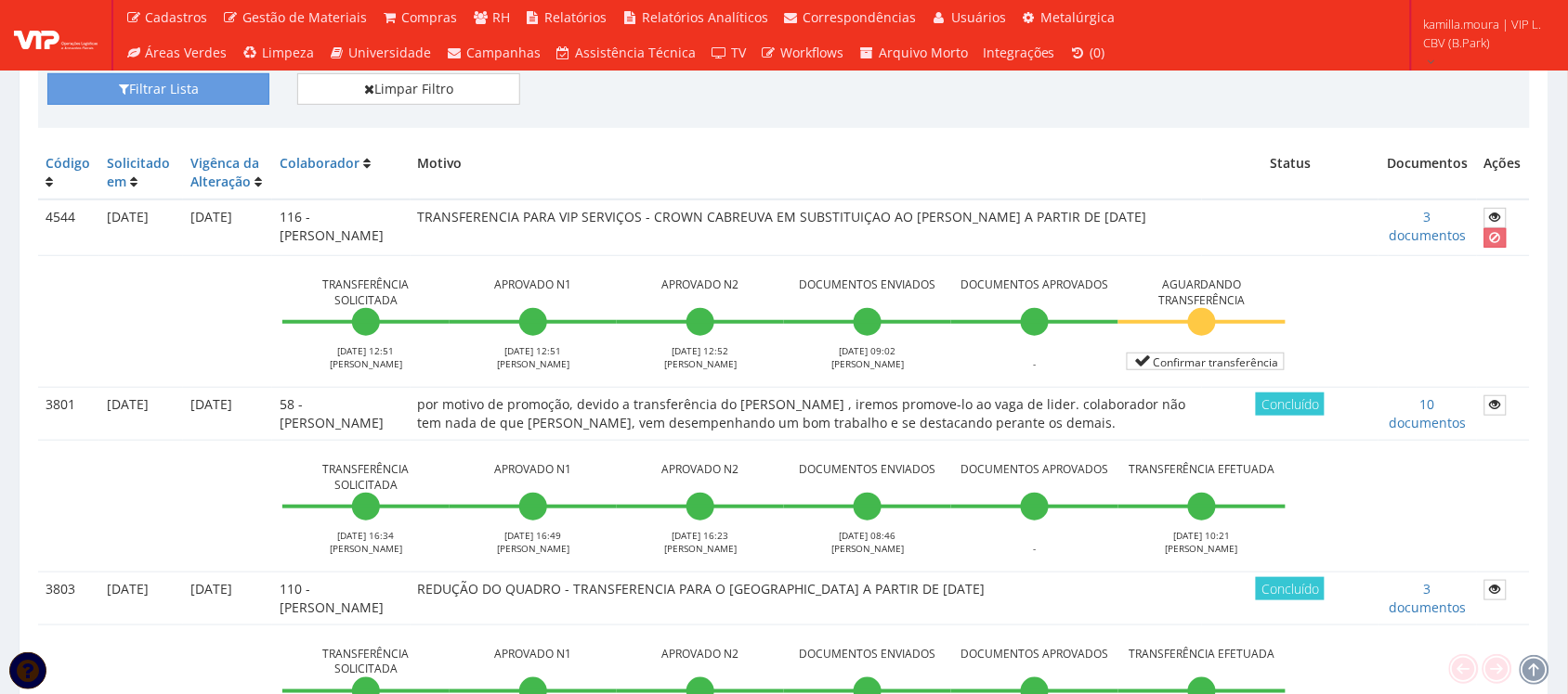
scroll to position [232, 0]
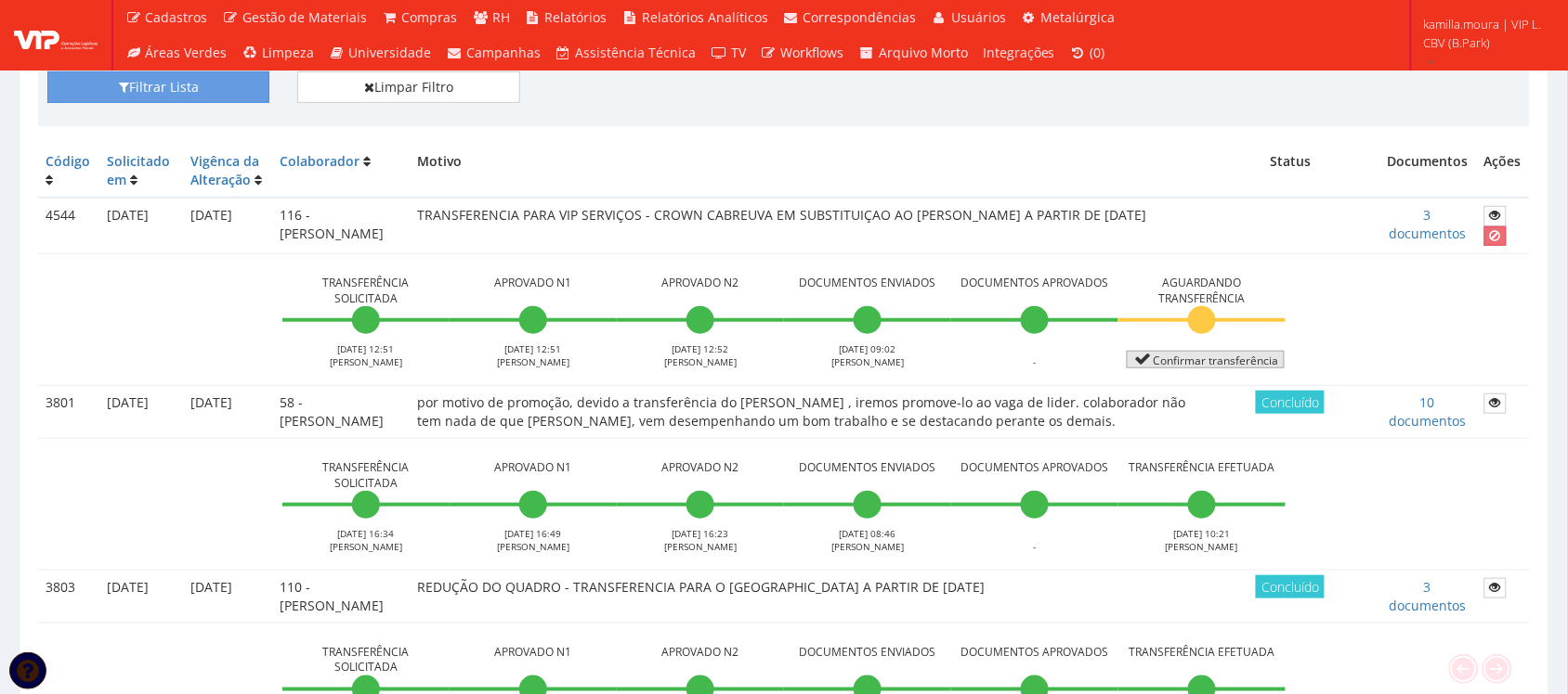
click at [1166, 360] on button "Confirmar transferência" at bounding box center [1205, 360] width 158 height 17
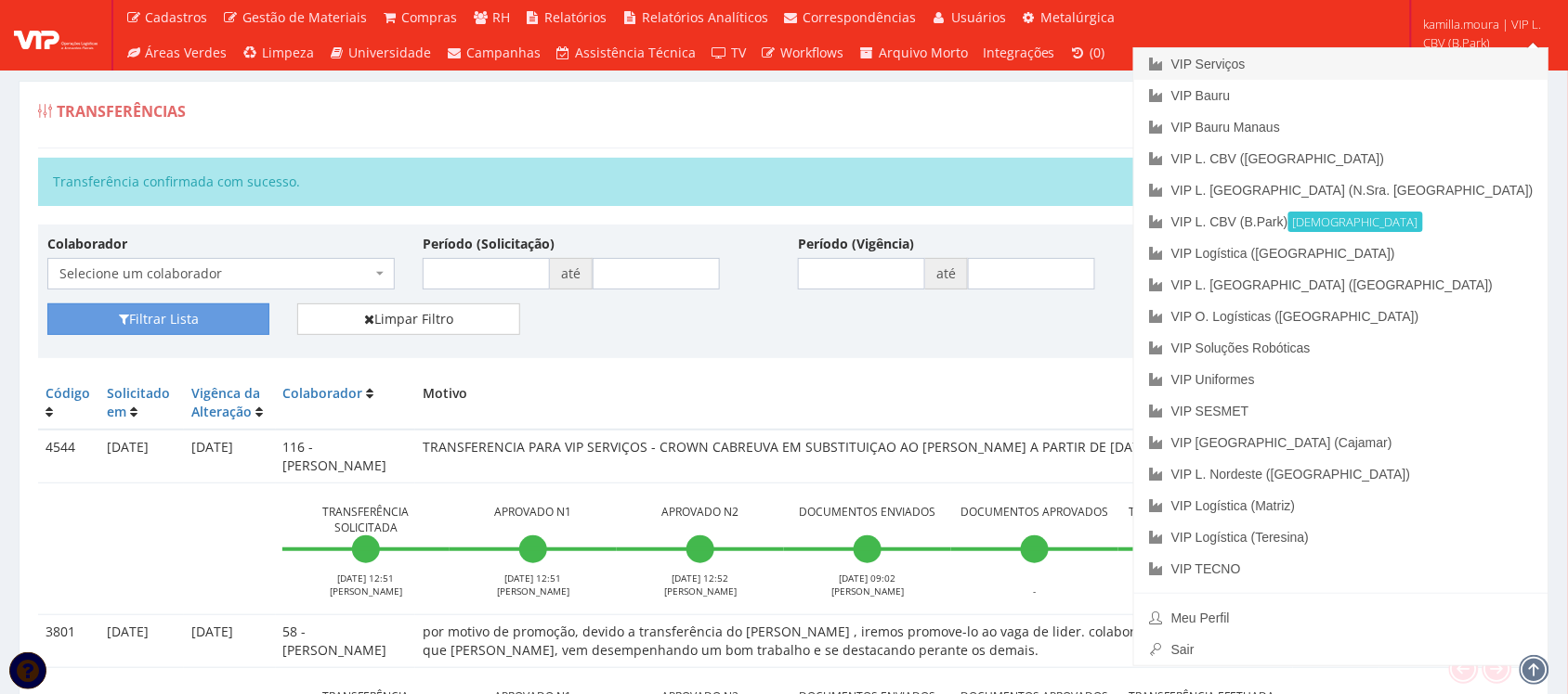
click at [1418, 63] on link "VIP Serviços" at bounding box center [1340, 64] width 414 height 32
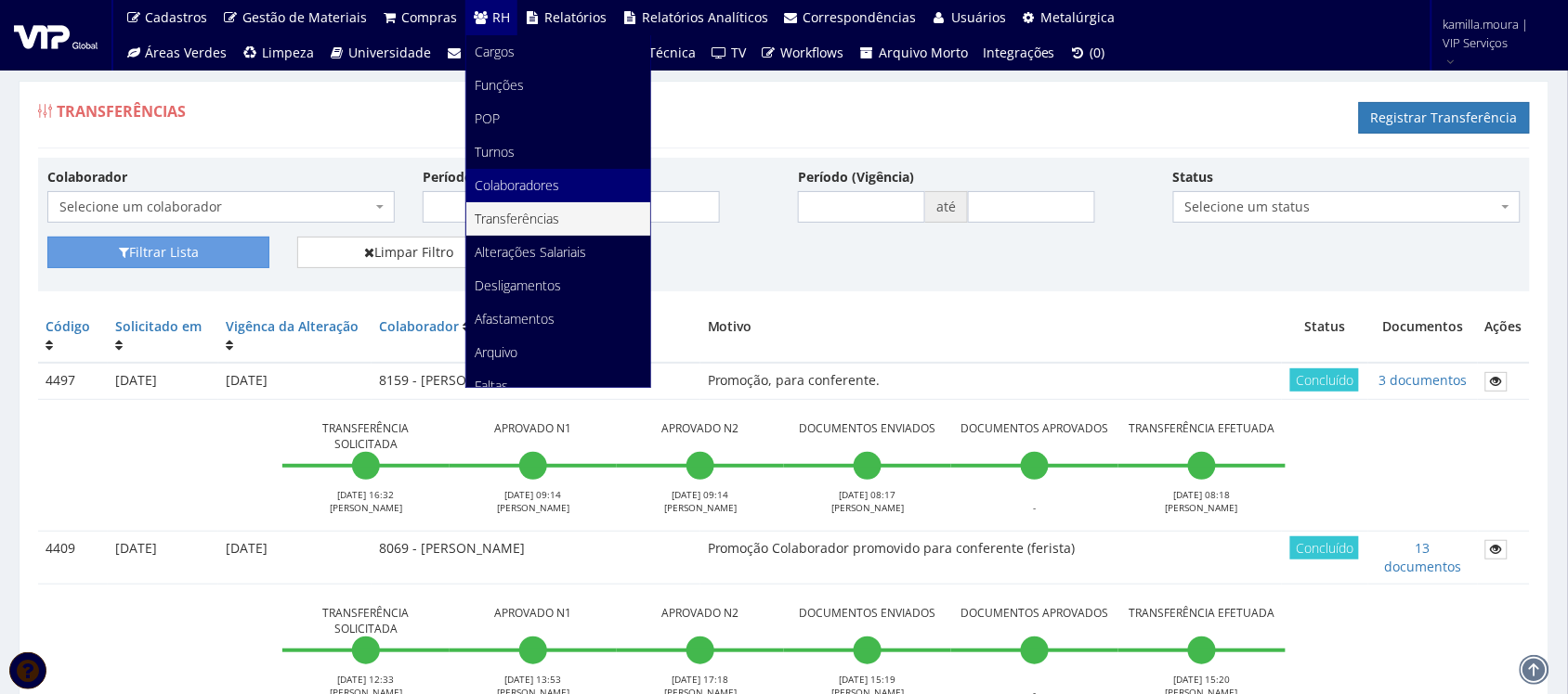
click at [506, 178] on span "Colaboradores" at bounding box center [517, 185] width 84 height 17
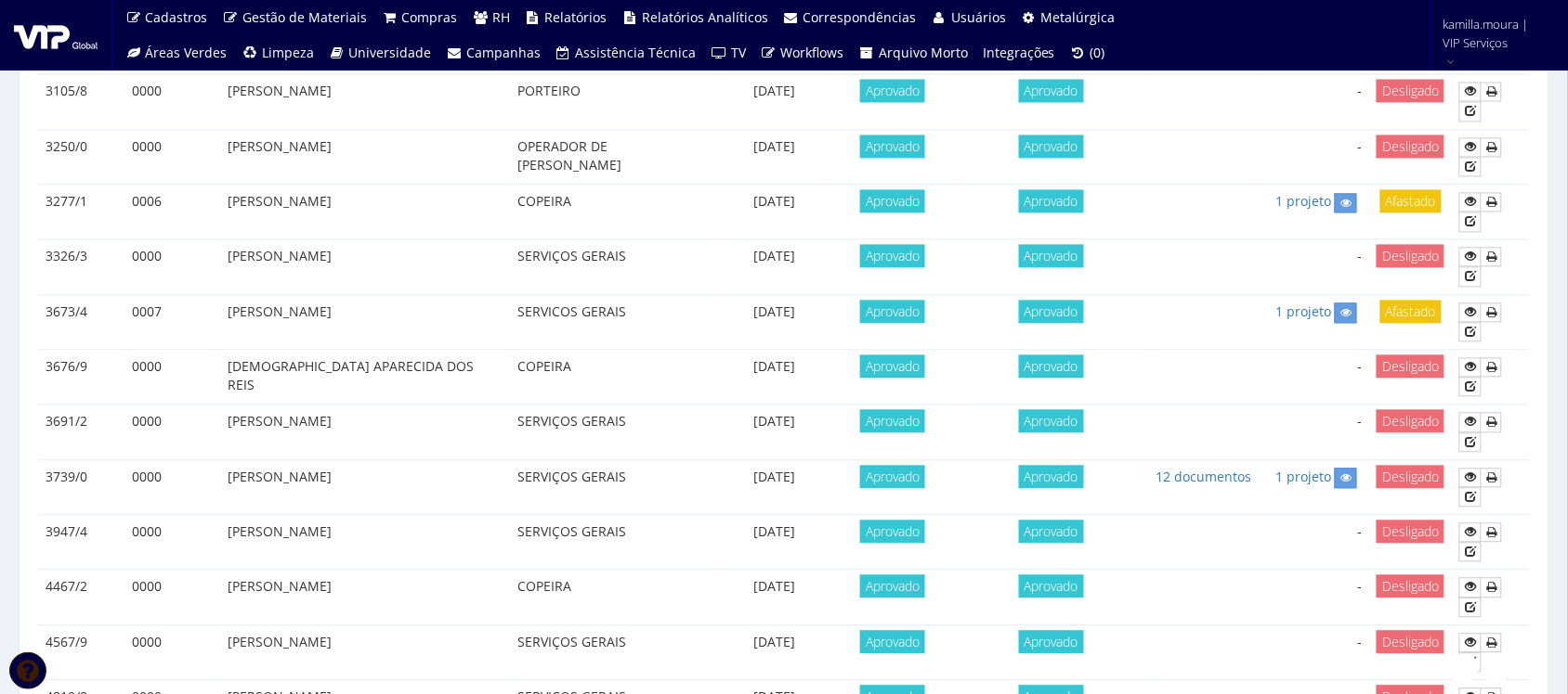
scroll to position [1084, 0]
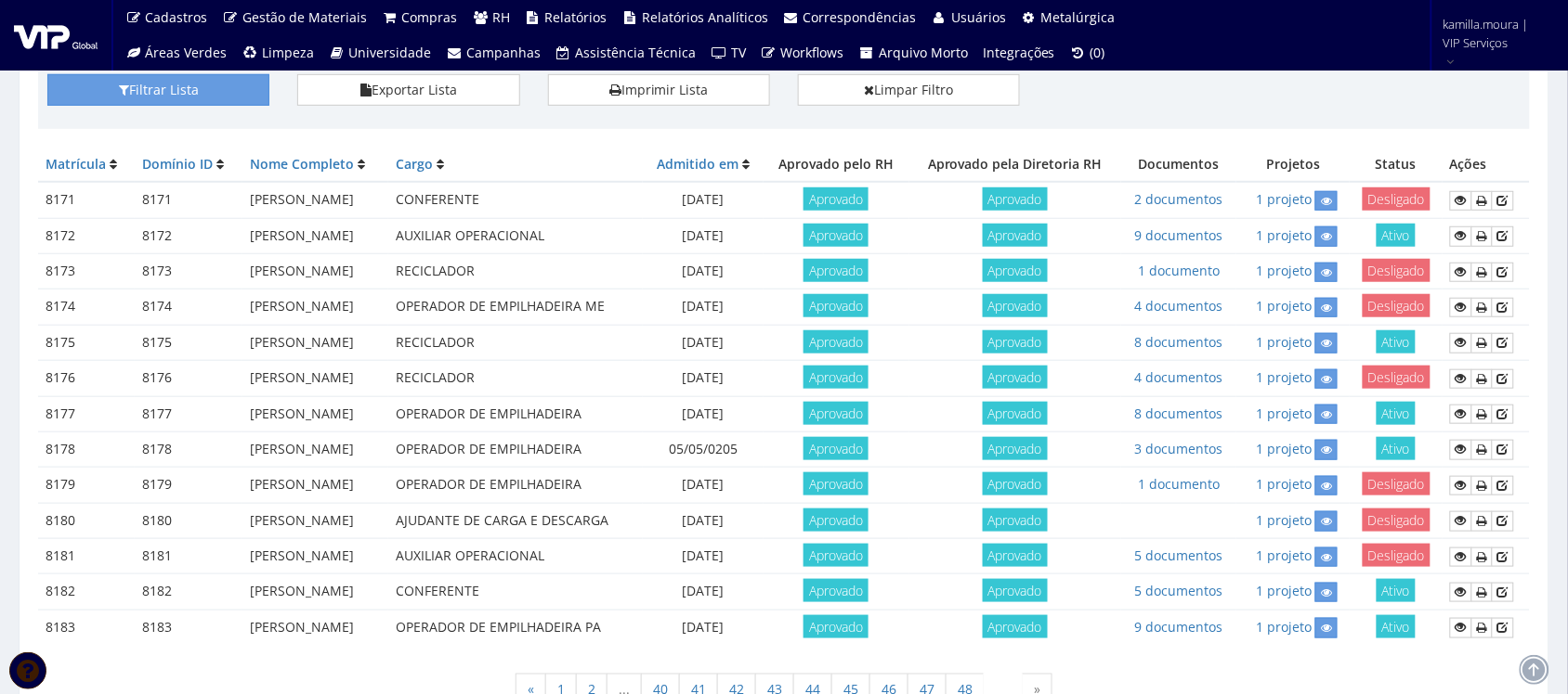
scroll to position [409, 0]
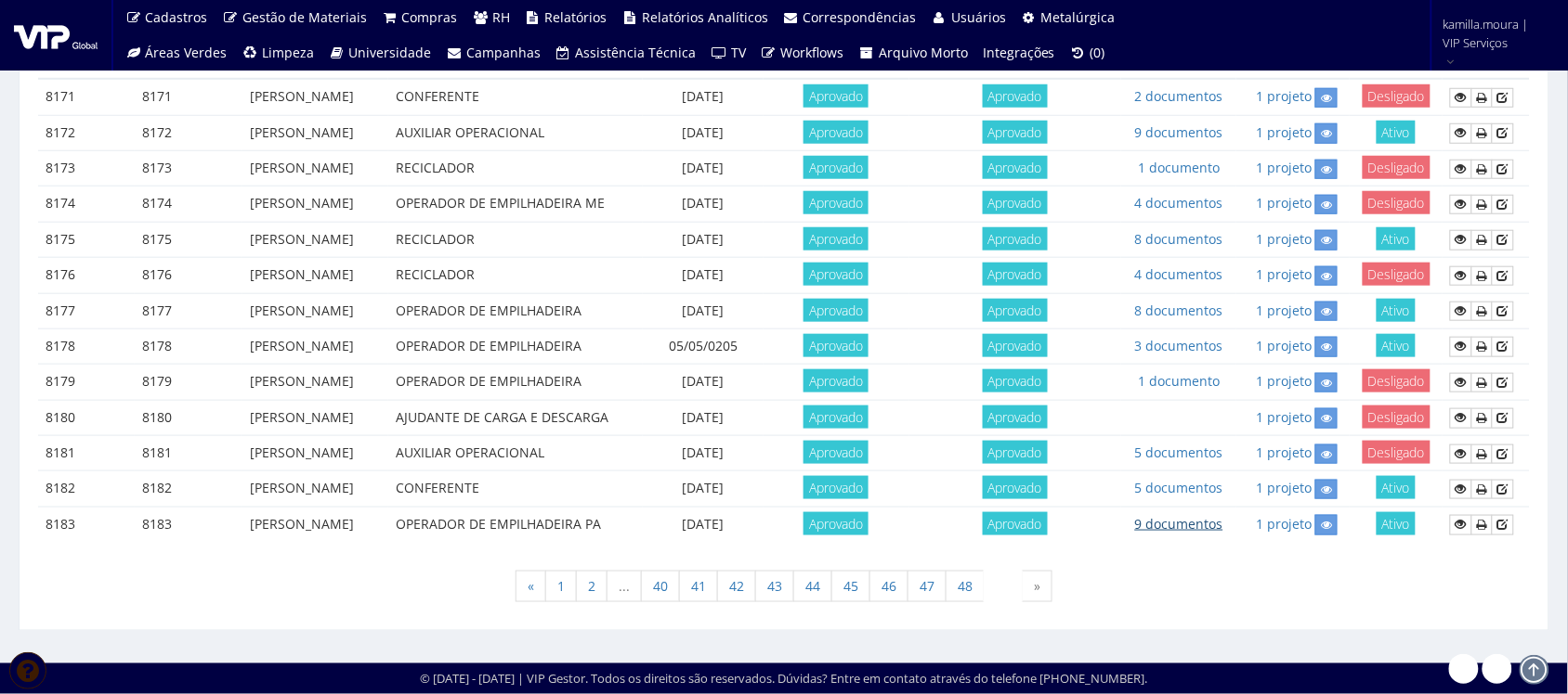
click at [1214, 516] on link "9 documentos" at bounding box center [1178, 523] width 88 height 17
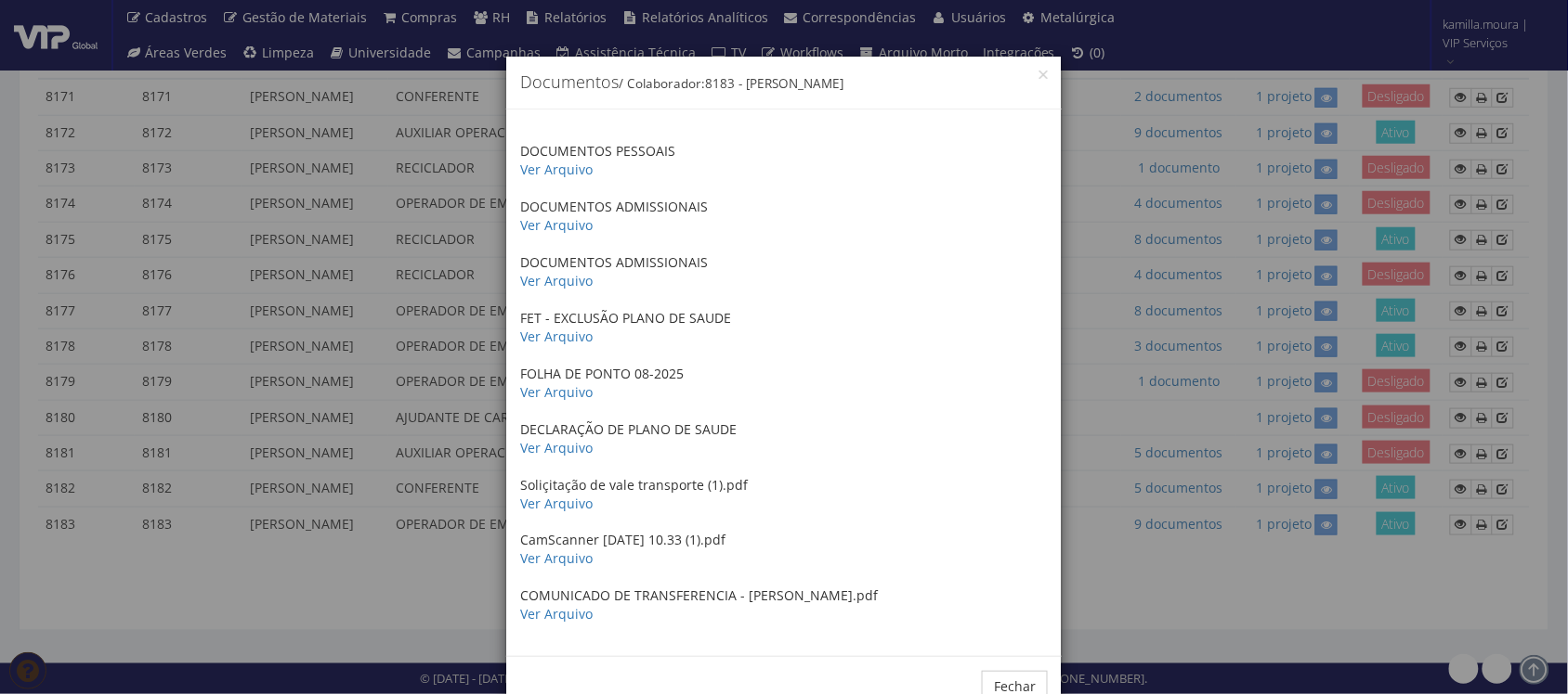
click at [1168, 610] on div "× Documentos / Colaborador: 8183 - [PERSON_NAME] DOCUMENTOS PESSOAIS Ver Arquiv…" at bounding box center [784, 347] width 1568 height 694
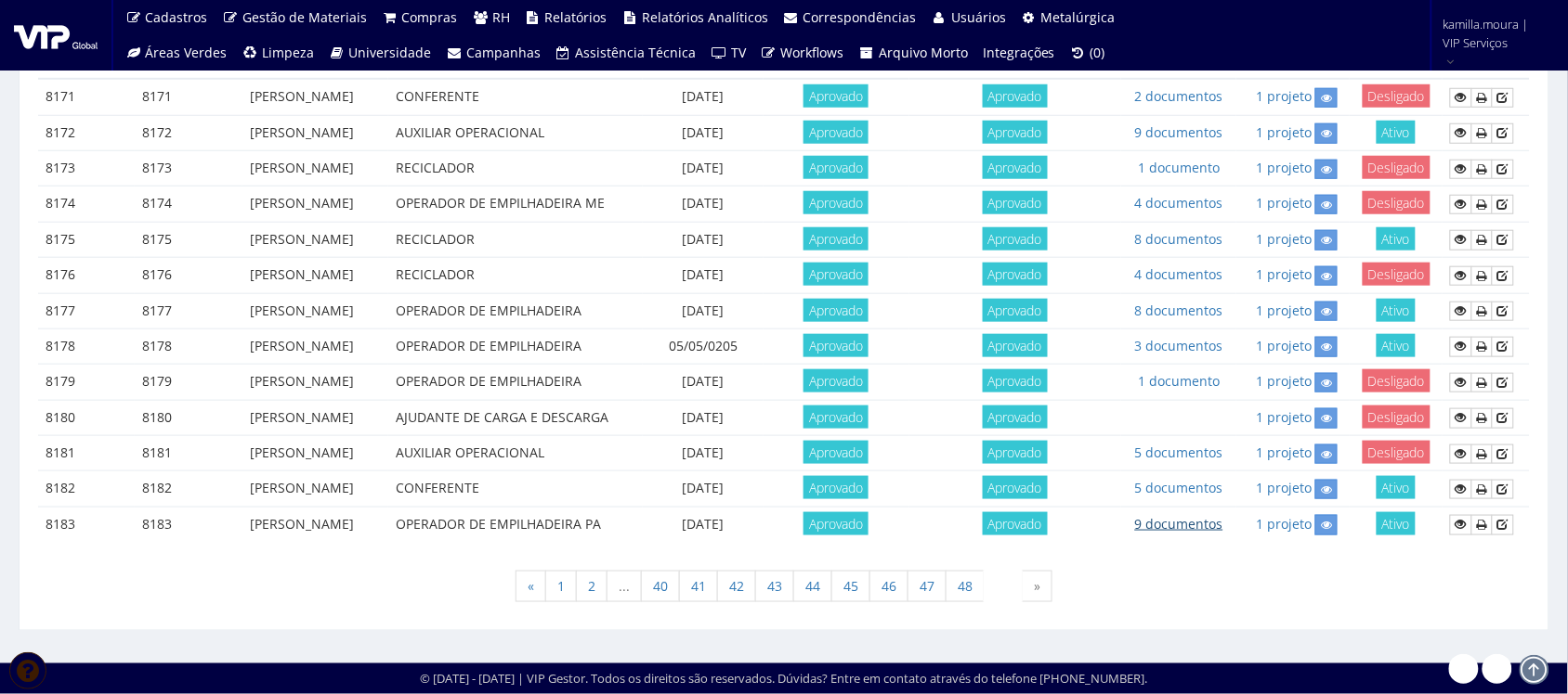
click at [1205, 527] on link "9 documentos" at bounding box center [1178, 523] width 88 height 17
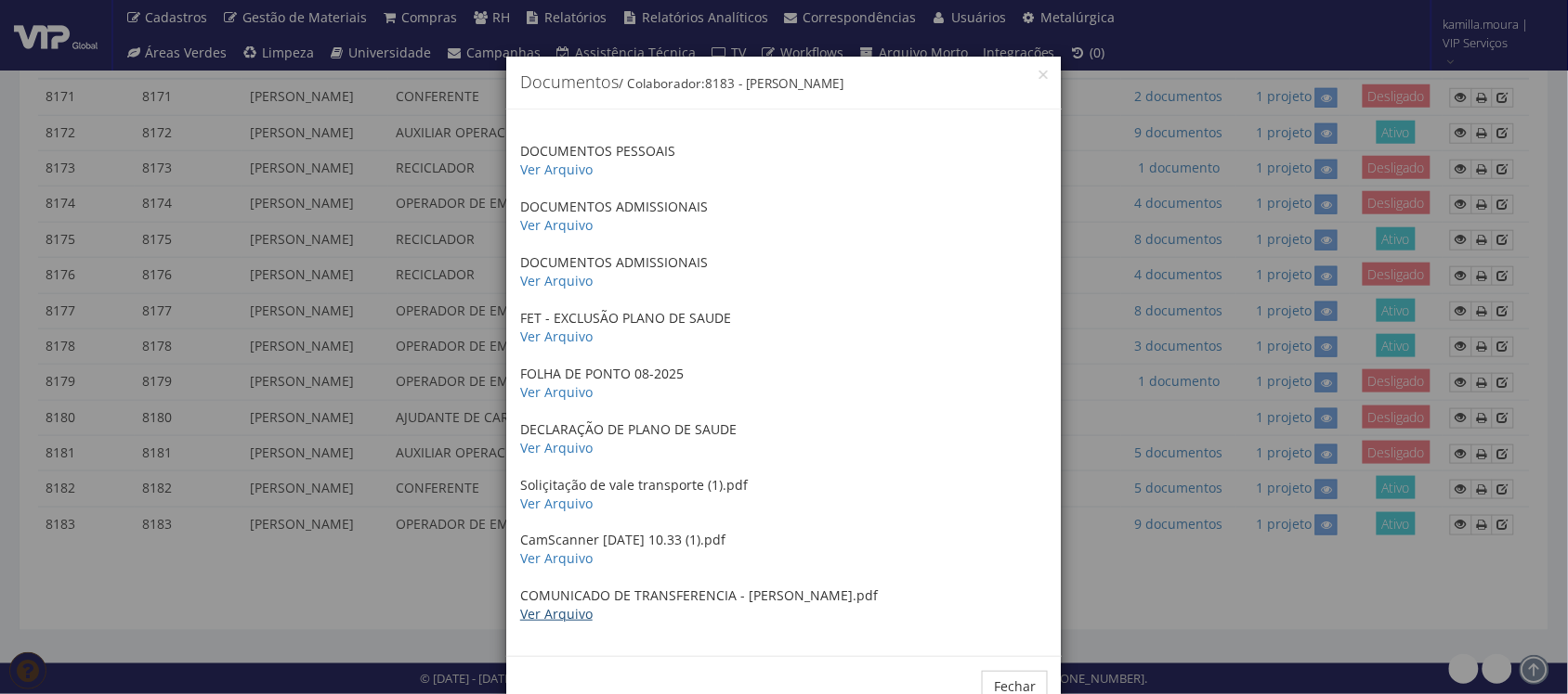
click at [564, 609] on link "Ver Arquivo" at bounding box center [556, 614] width 73 height 17
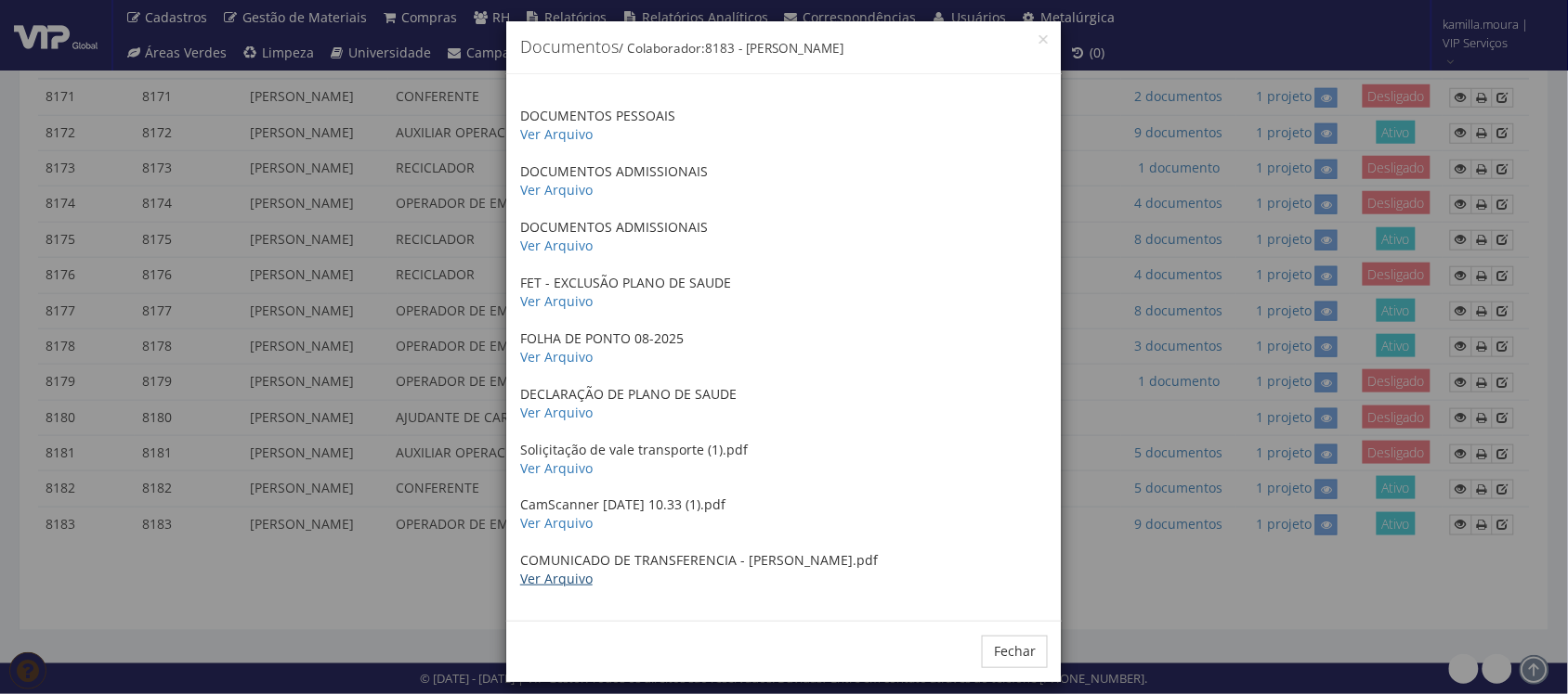
scroll to position [52, 0]
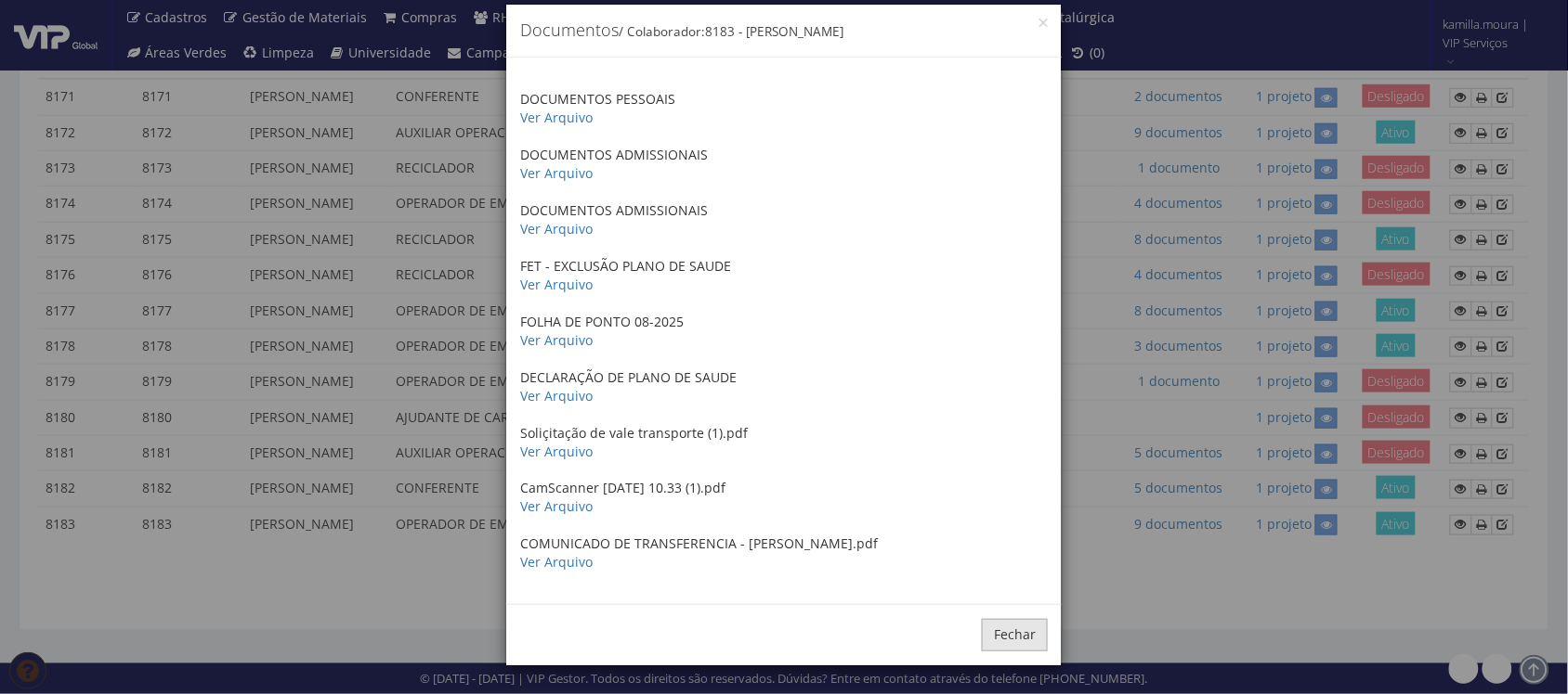
click at [1024, 638] on button "Fechar" at bounding box center [1014, 635] width 66 height 32
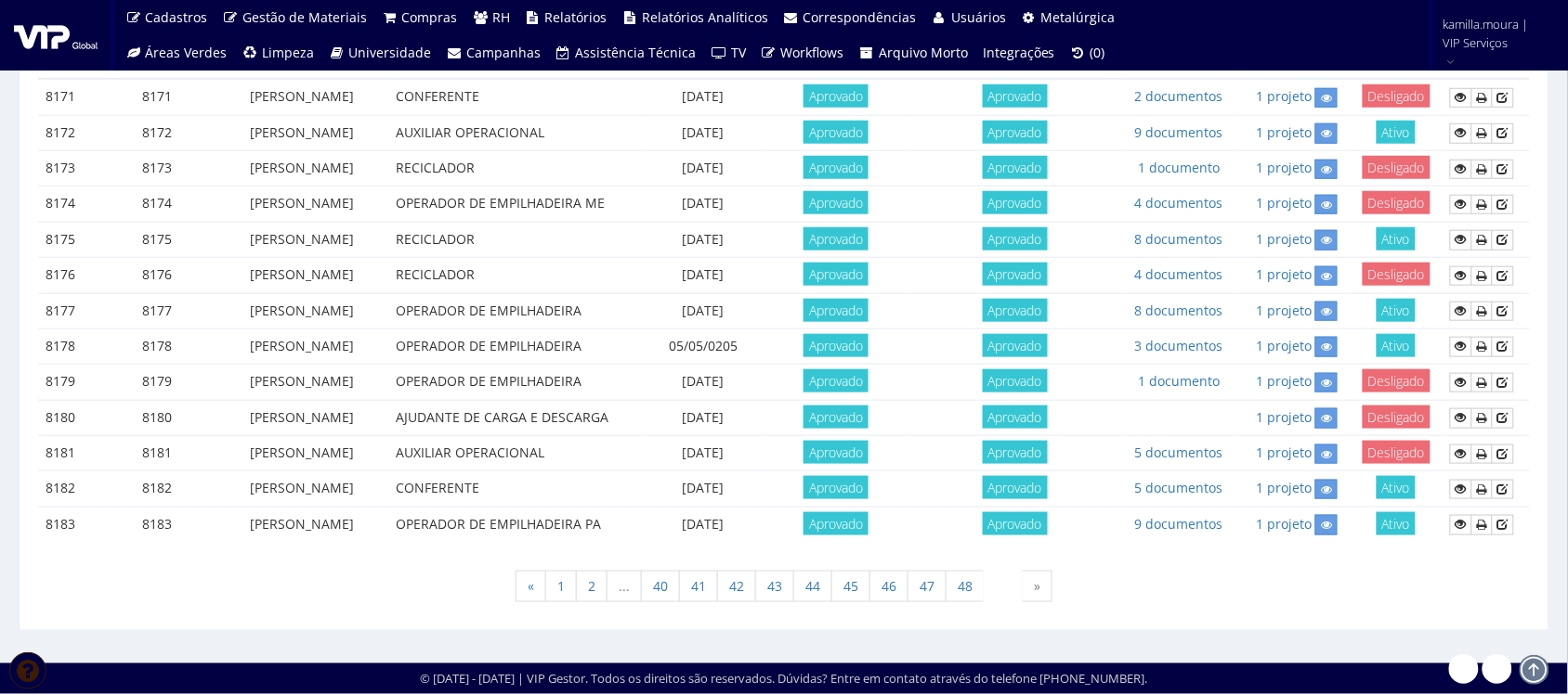
click at [1134, 590] on div "« 1 2 ... 40 41 42 43 44 45 46 47 48 49 »" at bounding box center [784, 588] width 1491 height 55
